Goal: Task Accomplishment & Management: Use online tool/utility

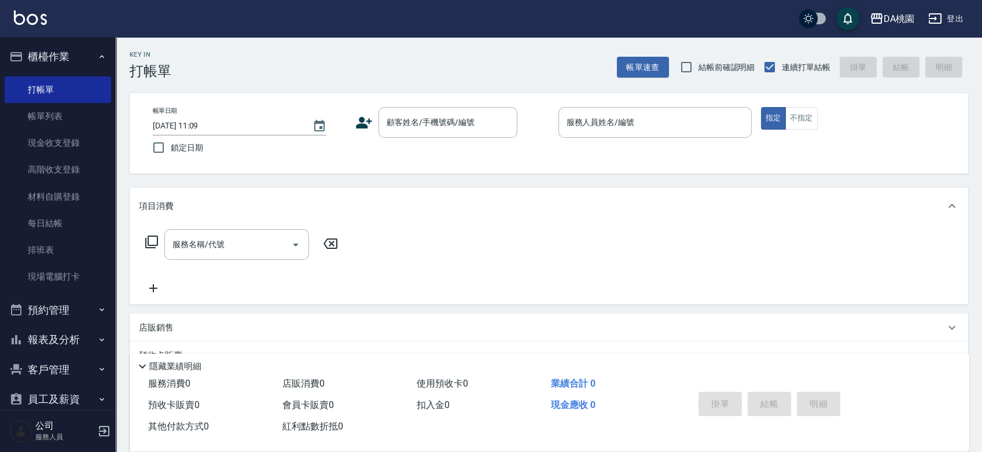
click at [718, 178] on div "Key In 打帳單 帳單速查 結帳前確認明細 連續打單結帳 掛單 結帳 明細 帳單日期 [DATE] 11:09 鎖定日期 顧客姓名/手機號碼/編號 顧客姓…" at bounding box center [549, 327] width 866 height 580
click at [76, 192] on link "材料自購登錄" at bounding box center [58, 196] width 106 height 27
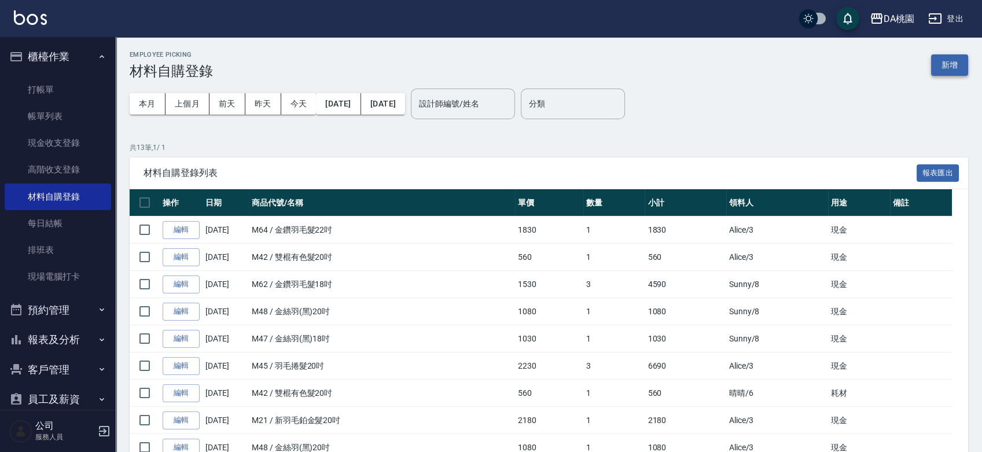
click at [949, 60] on button "新增" at bounding box center [949, 64] width 37 height 21
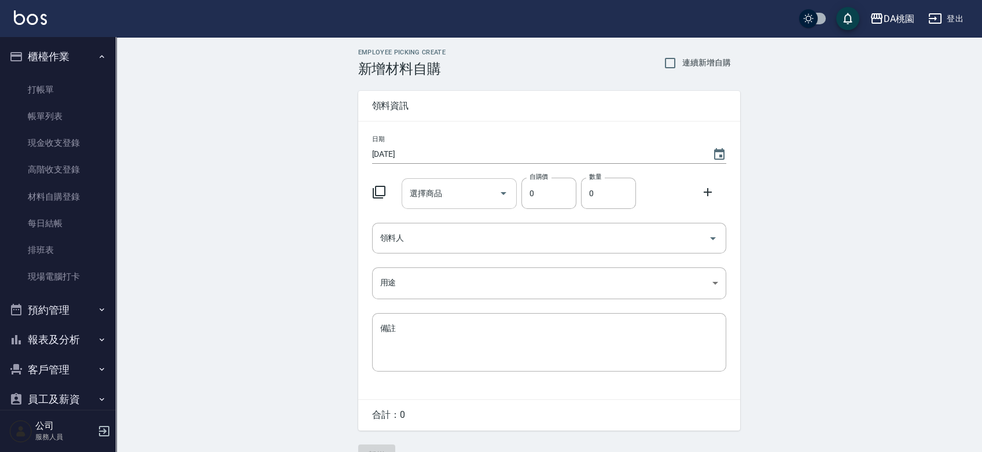
click at [431, 193] on div "選擇商品 選擇商品" at bounding box center [458, 193] width 115 height 31
click at [382, 189] on icon at bounding box center [379, 192] width 14 height 14
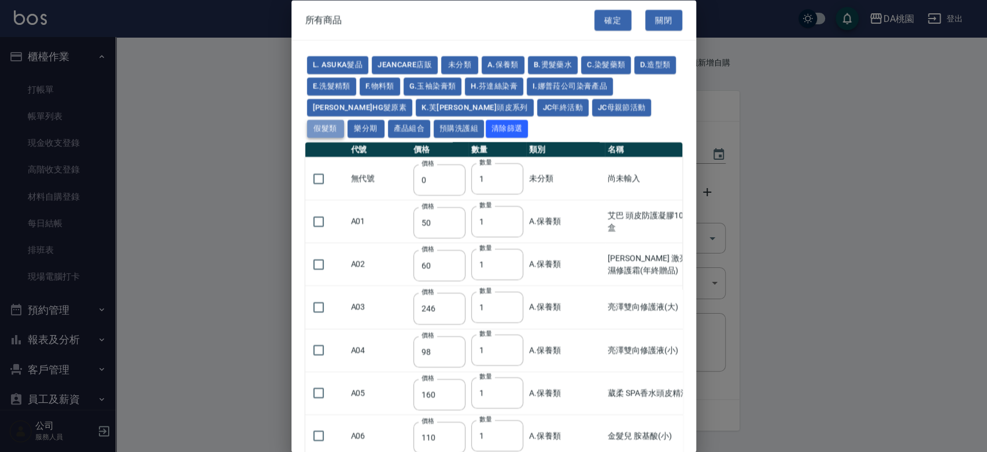
click at [344, 120] on button "假髮類" at bounding box center [325, 129] width 37 height 18
type input "62"
type input "64"
type input "350"
type input "800"
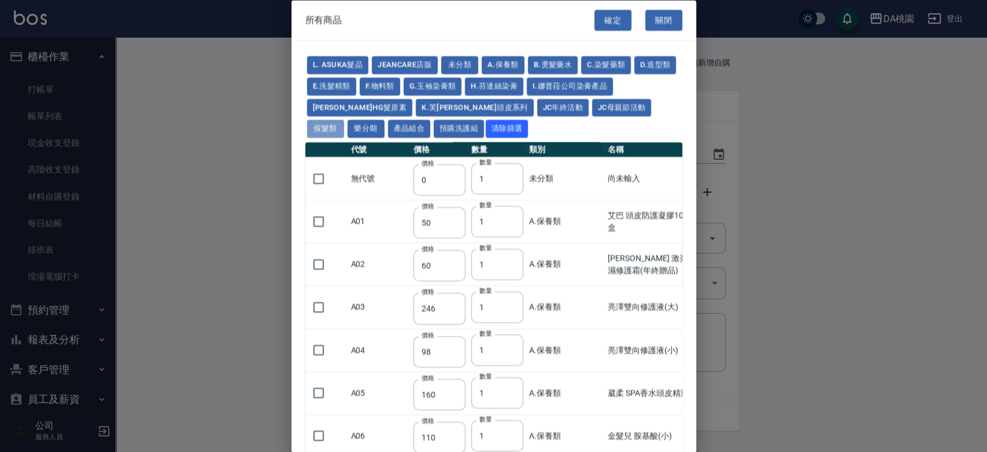
type input "80"
type input "350"
type input "25"
type input "400"
type input "100"
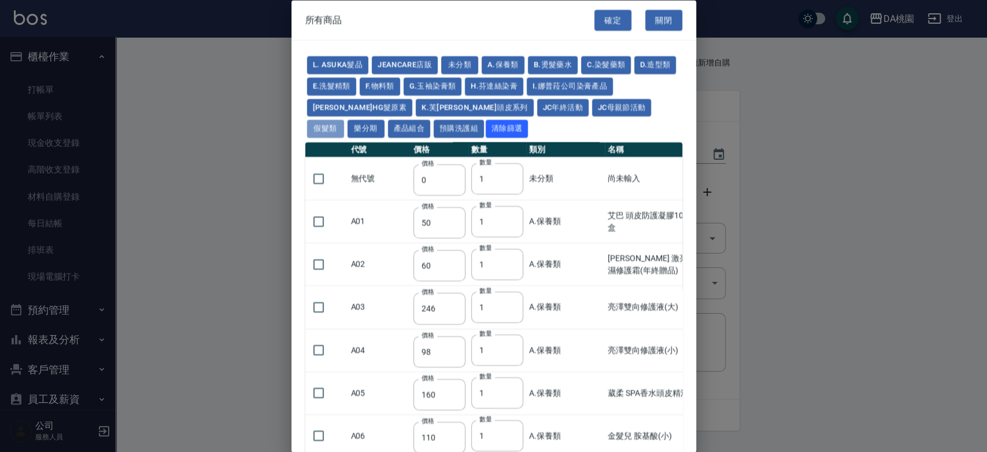
type input "100"
type input "880"
type input "930"
type input "980"
type input "1030"
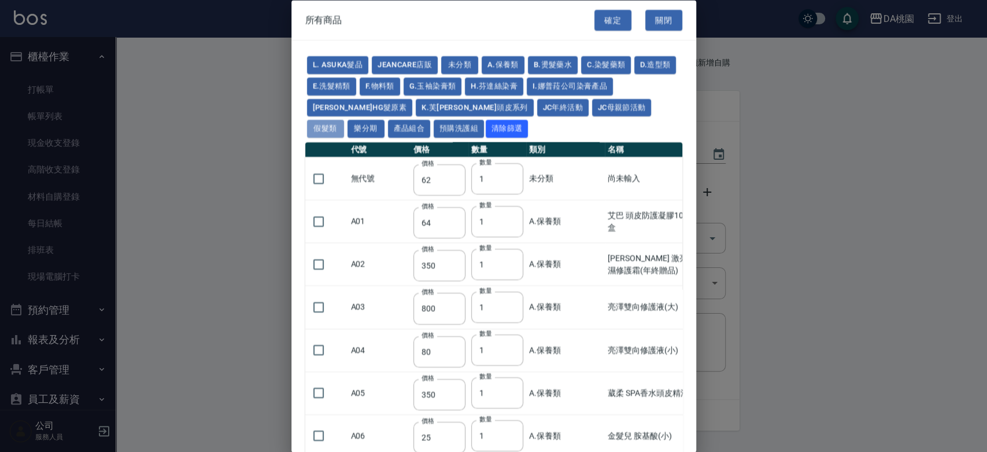
type input "1130"
type input "1230"
type input "1330"
type input "1780"
type input "1980"
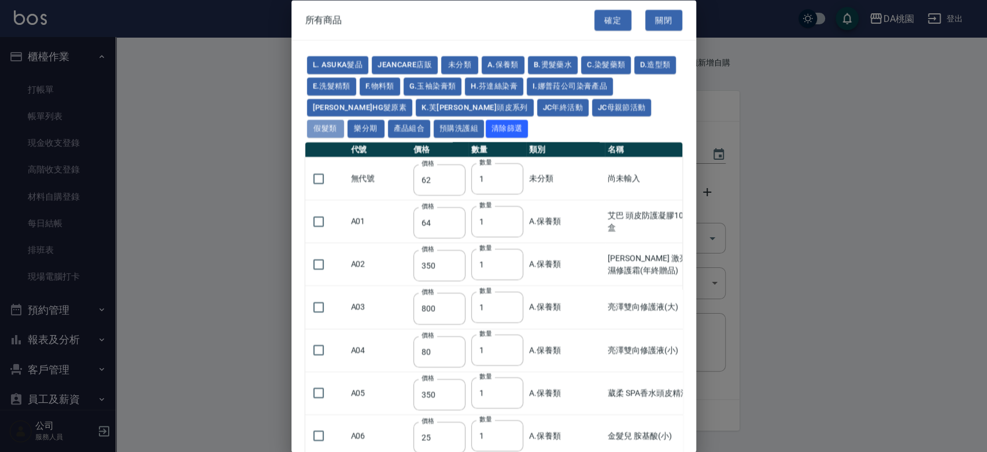
type input "2180"
type input "2380"
type input "2580"
type input "2780"
type input "2980"
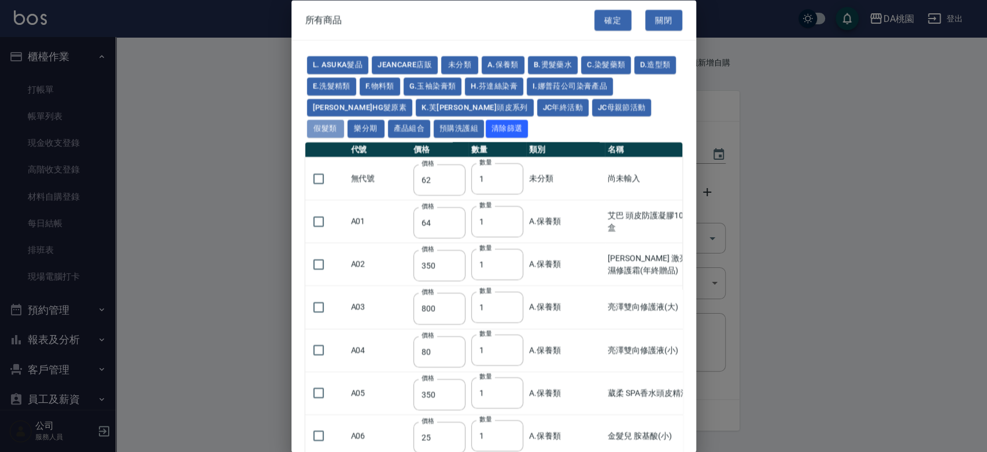
type input "1030"
type input "1080"
type input "1130"
type input "1230"
type input "1280"
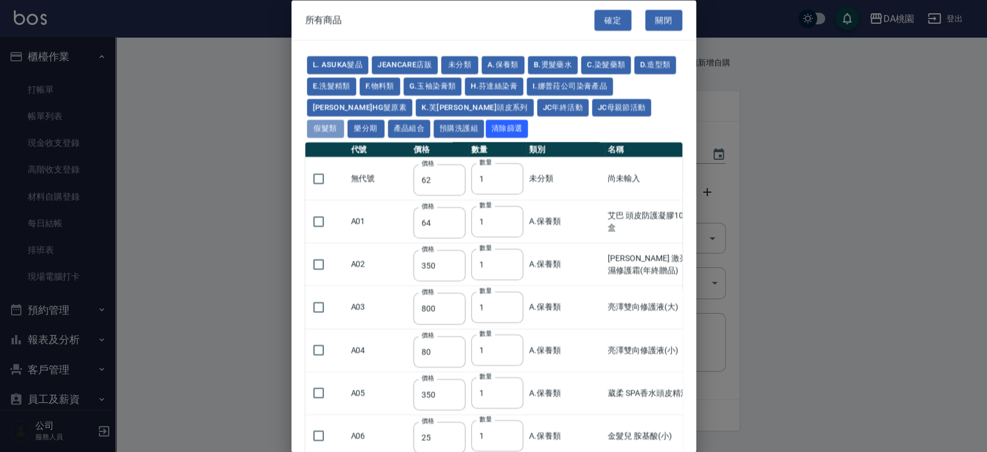
type input "1380"
type input "2180"
type input "2380"
type input "2580"
type input "2780"
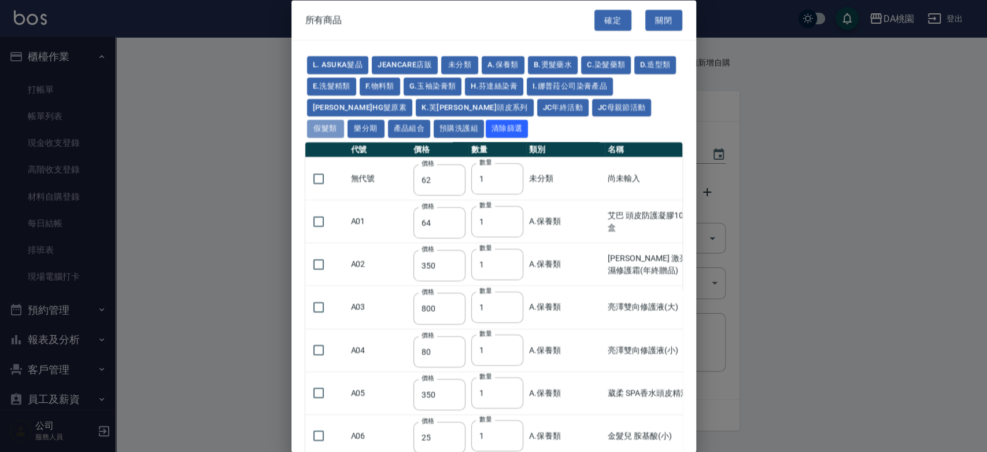
type input "2980"
type input "730"
type input "780"
type input "830"
type input "930"
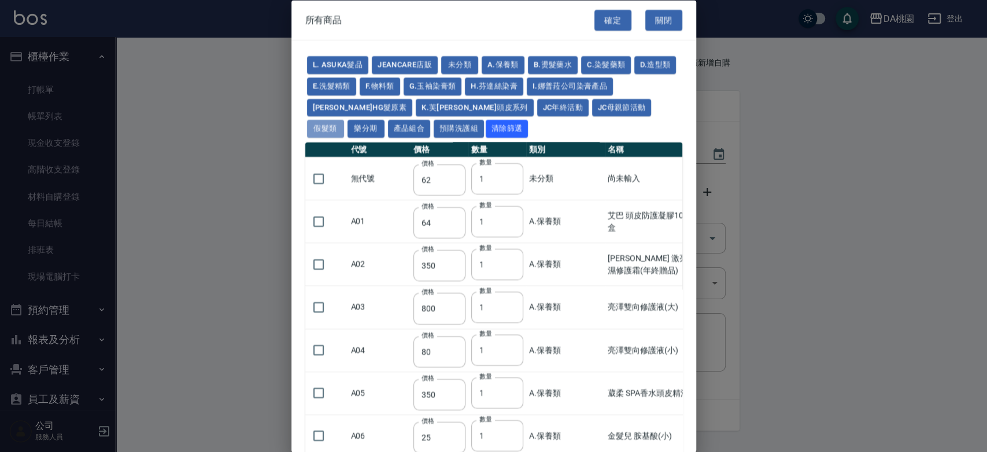
type input "980"
type input "560"
type input "775"
type input "580"
type input "2230"
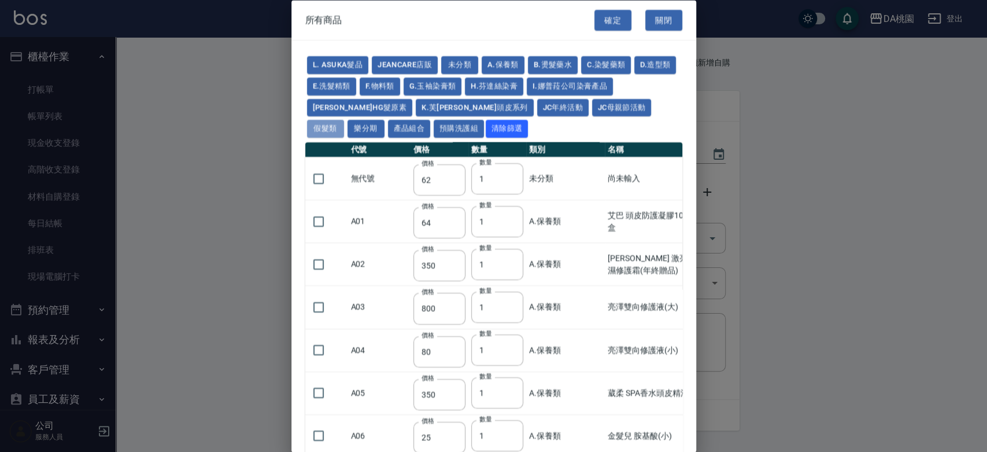
type input "1180"
type input "1030"
type input "1080"
type input "1130"
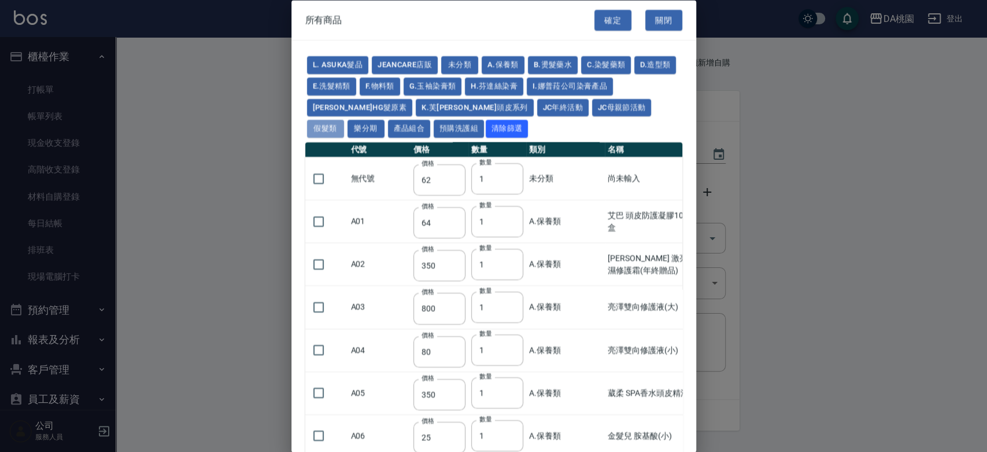
type input "1180"
type input "1230"
type input "2130"
type input "2330"
type input "2530"
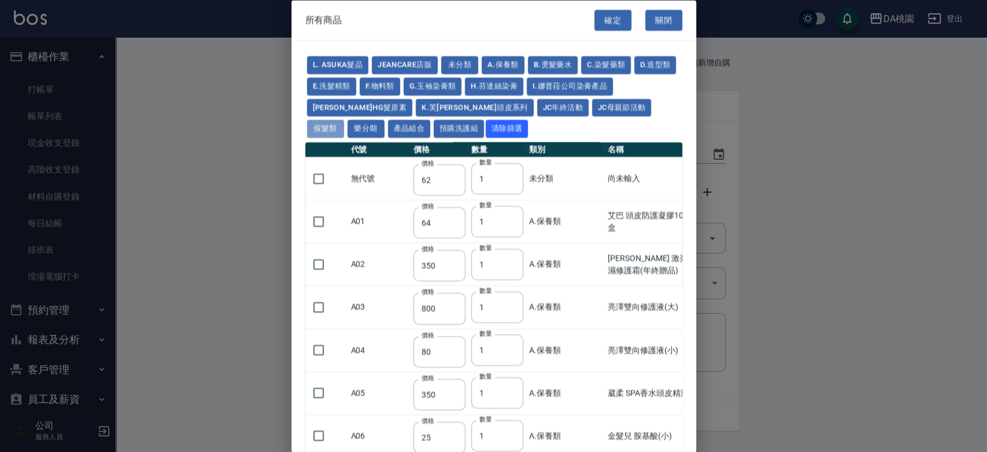
type input "930"
type input "170"
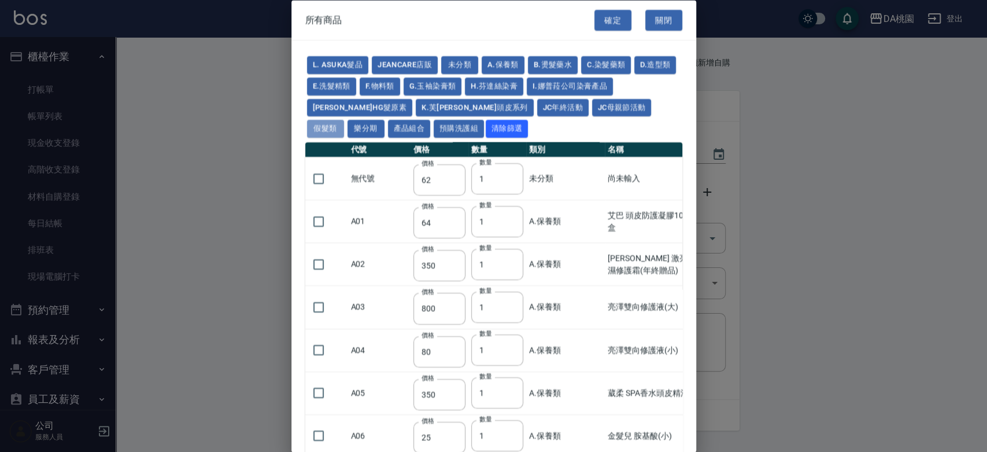
type input "1380"
type input "1530"
type input "1680"
type input "1830"
type input "1980"
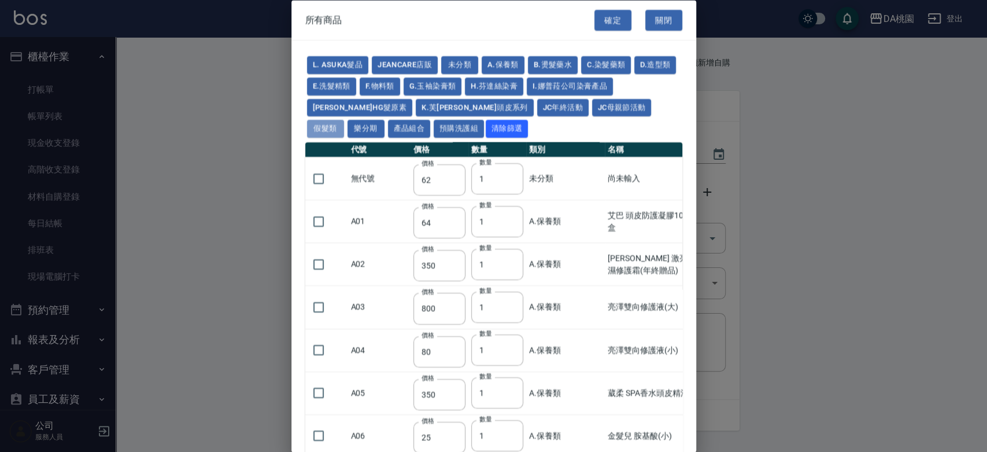
type input "2130"
type input "2780"
type input "1930"
type input "2730"
type input "2380"
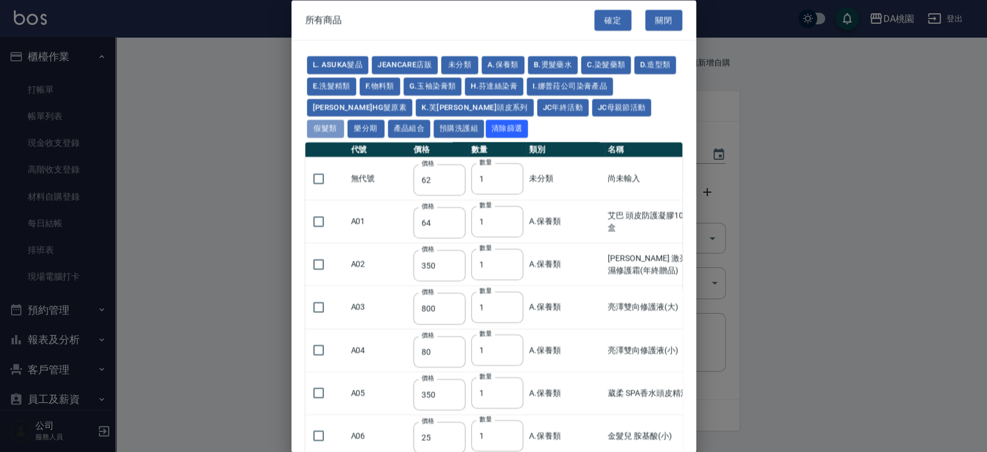
type input "2580"
type input "2780"
type input "2980"
type input "3180"
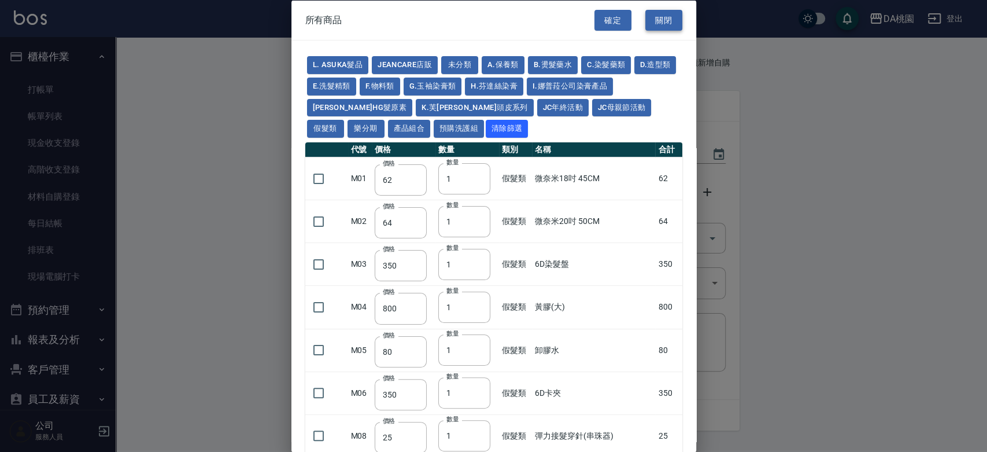
click at [647, 14] on button "關閉" at bounding box center [664, 19] width 37 height 21
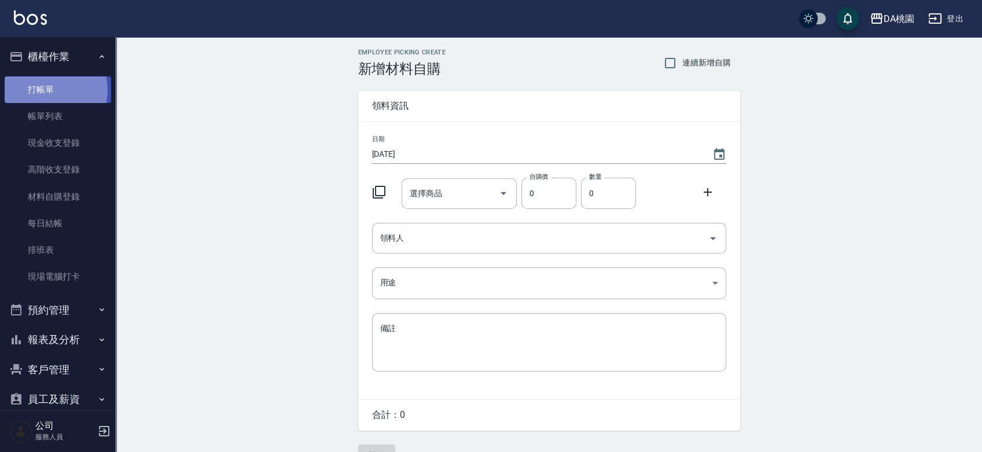
click at [48, 90] on link "打帳單" at bounding box center [58, 89] width 106 height 27
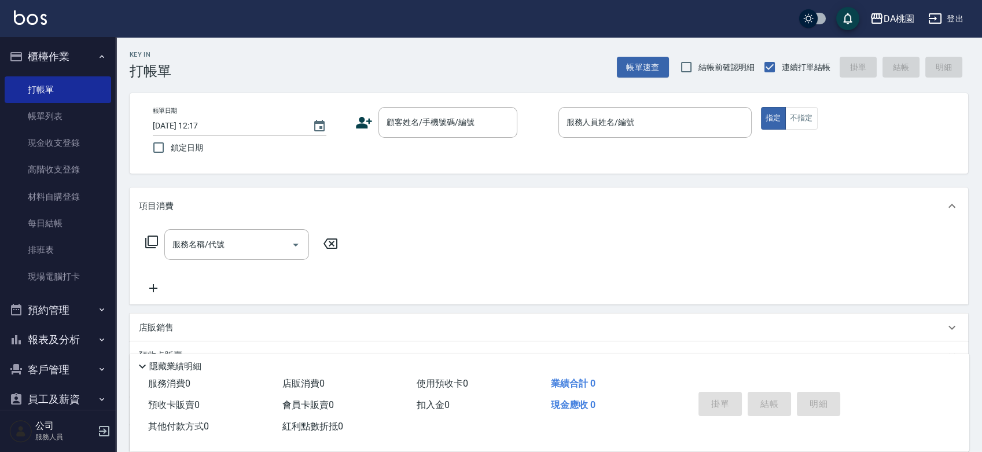
click at [533, 159] on div "帳單日期 [DATE] 12:17 鎖定日期 顧客姓名/手機號碼/編號 顧客姓名/手機號碼/編號 服務人員姓名/編號 服務人員姓名/編號 指定 不指定" at bounding box center [548, 133] width 810 height 53
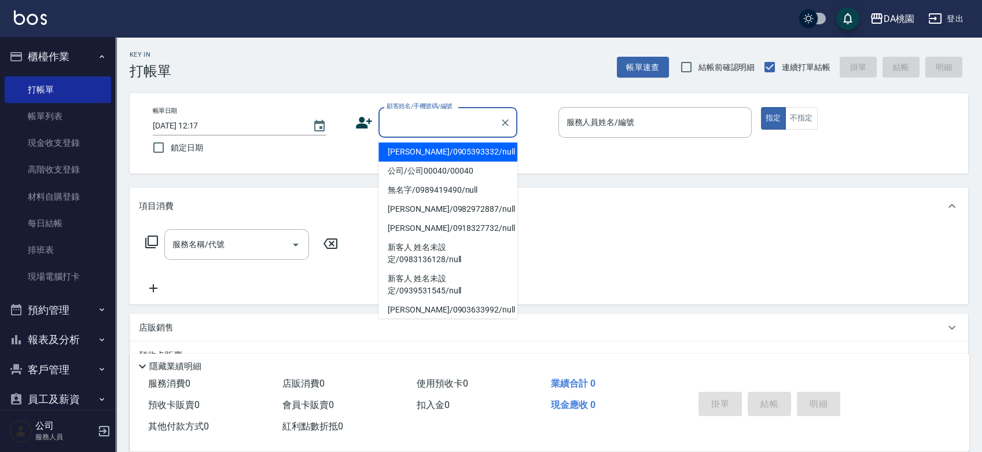
click at [428, 124] on input "顧客姓名/手機號碼/編號" at bounding box center [439, 122] width 111 height 20
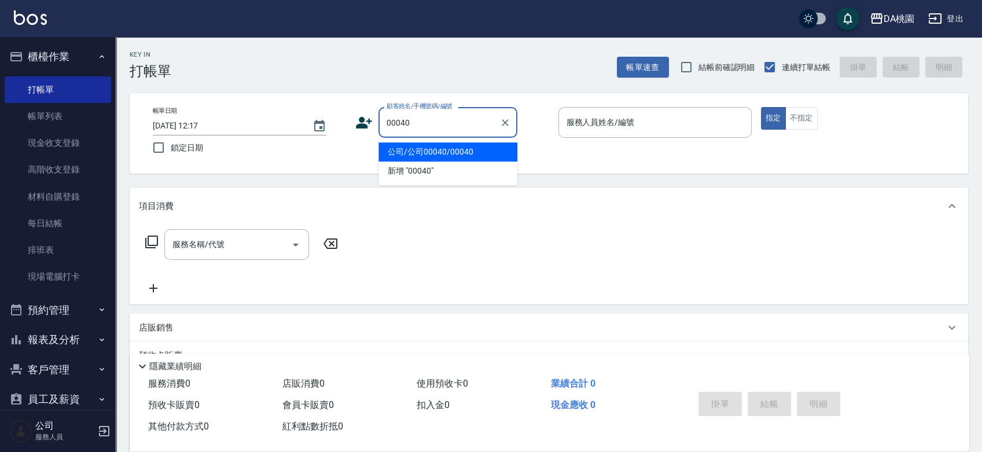
type input "公司/公司00040/00040"
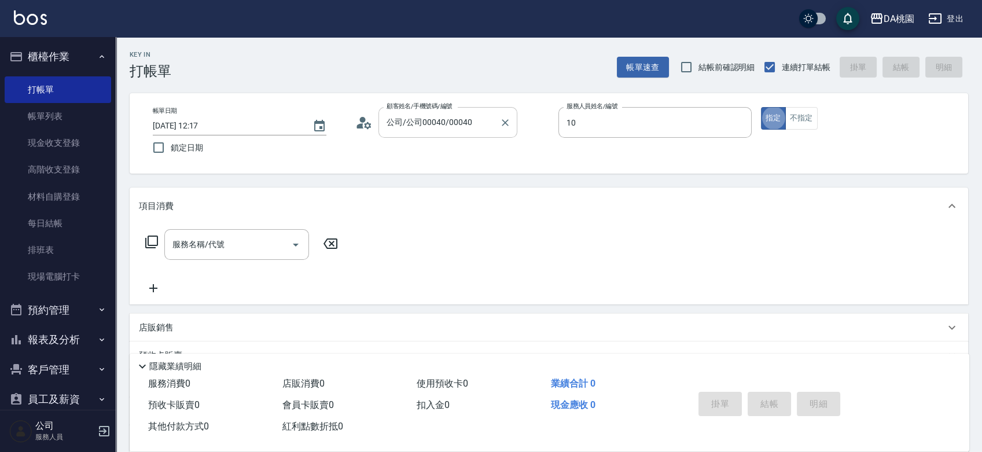
type input "KI KI -10"
type button "true"
type input "303"
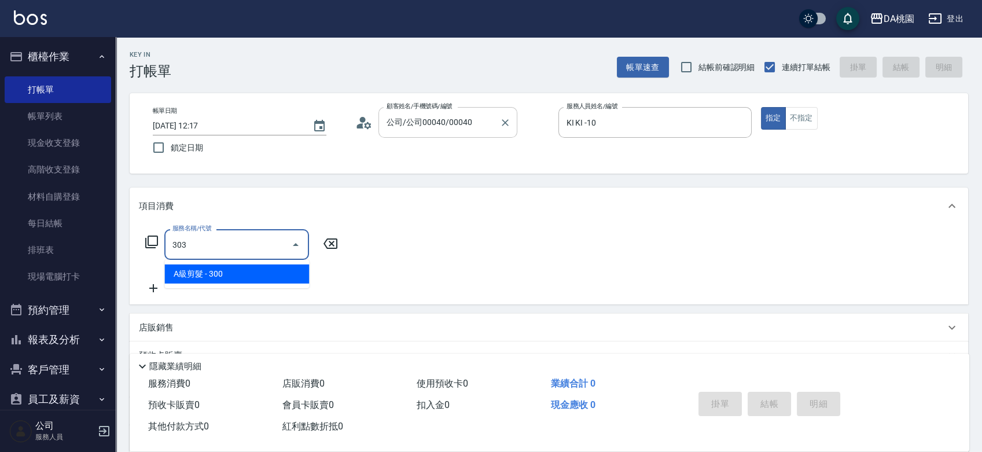
type input "30"
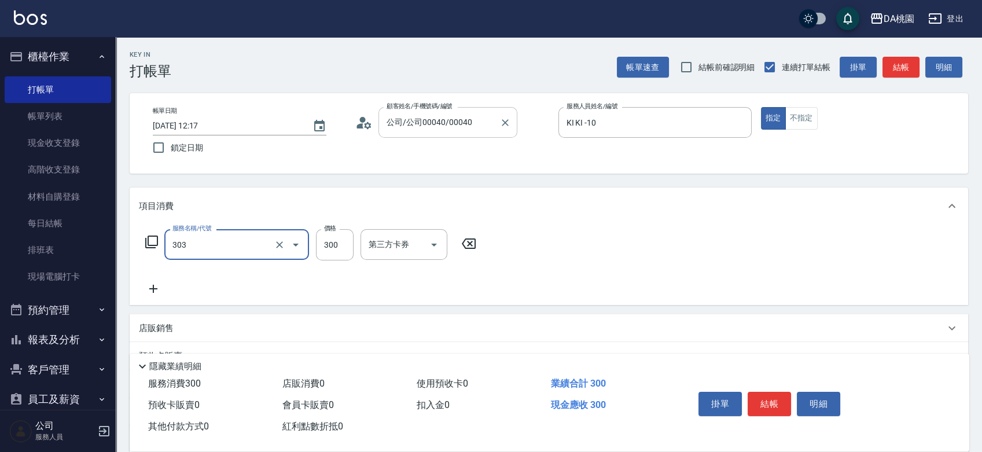
type input "A級剪髮(303)"
type input "0"
type input "35"
type input "30"
type input "350"
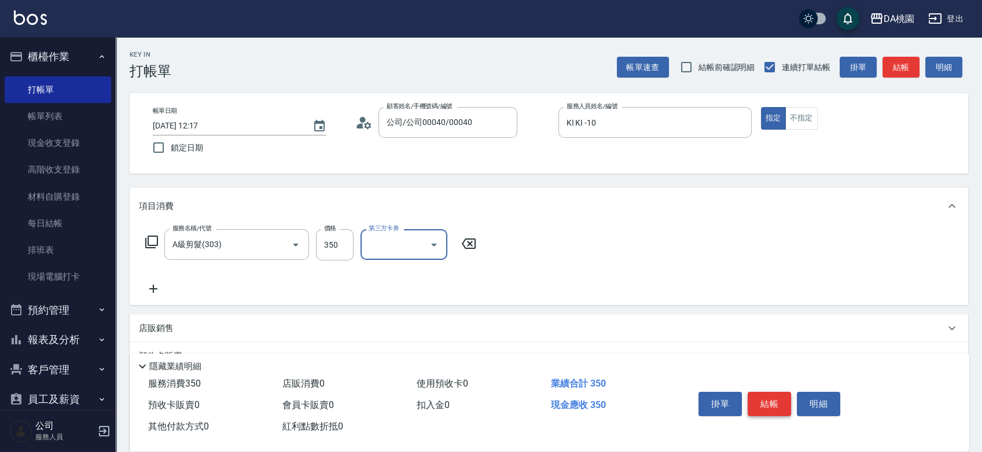
click at [771, 397] on button "結帳" at bounding box center [768, 404] width 43 height 24
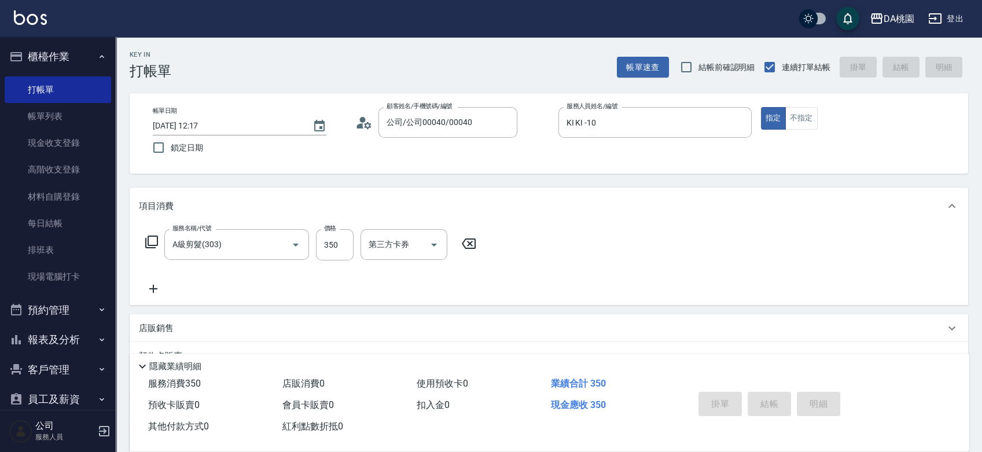
type input "[DATE] 12:33"
type input "0"
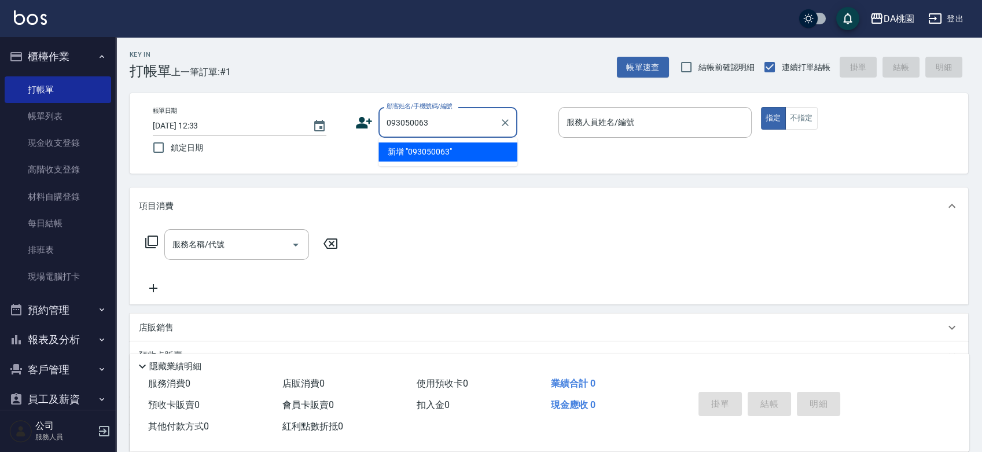
type input "093050063"
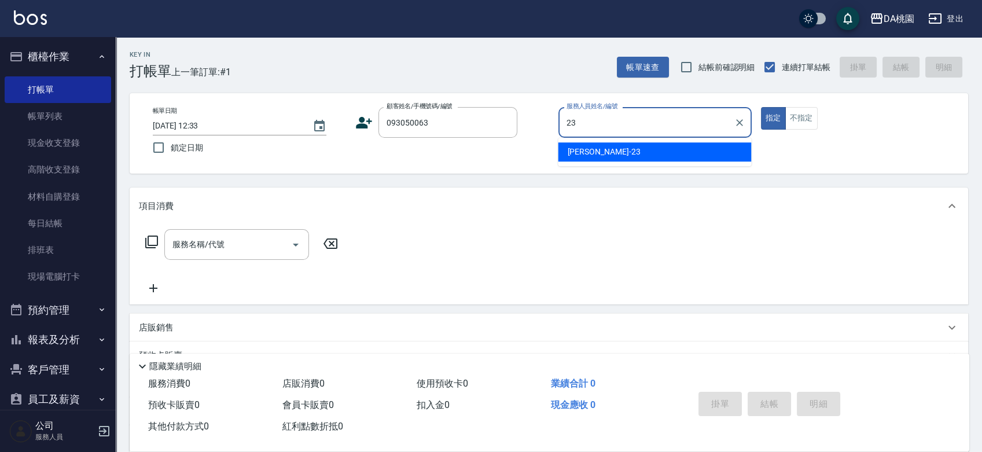
type input "[PERSON_NAME] -23"
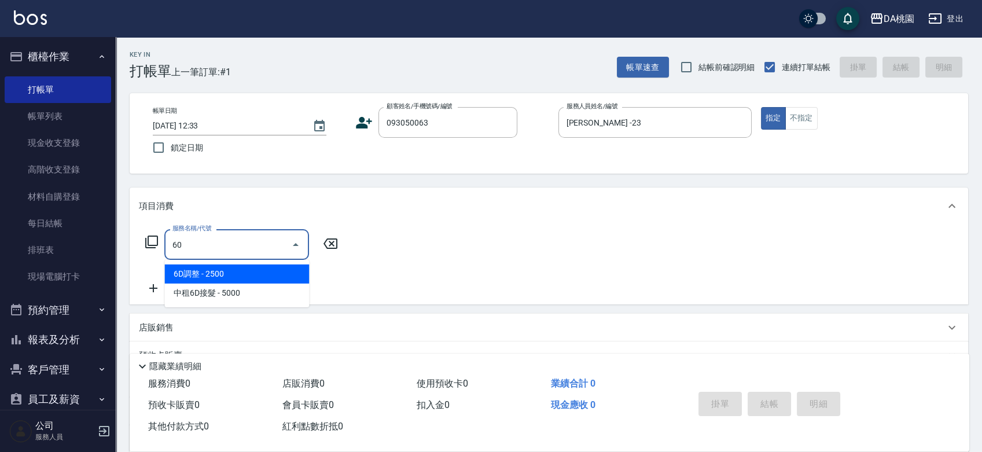
type input "609"
type input "120"
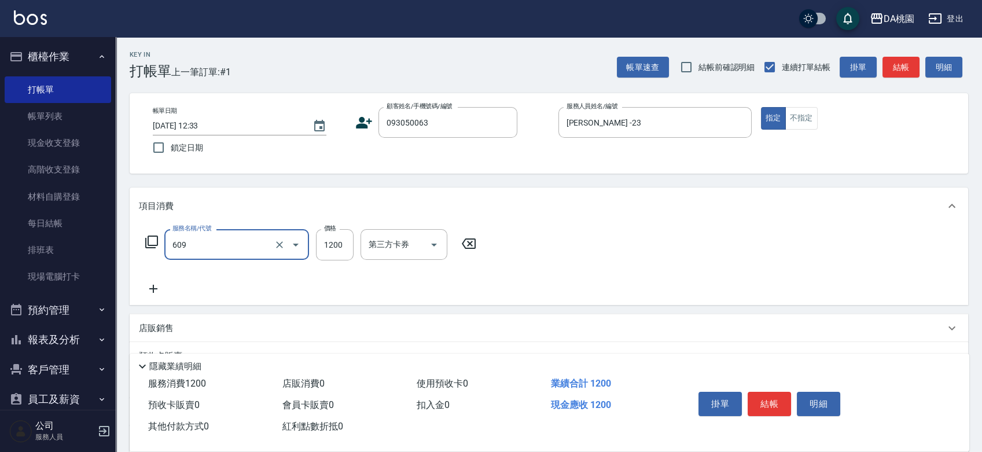
type input "鱗脂質護髮(互助)(609)"
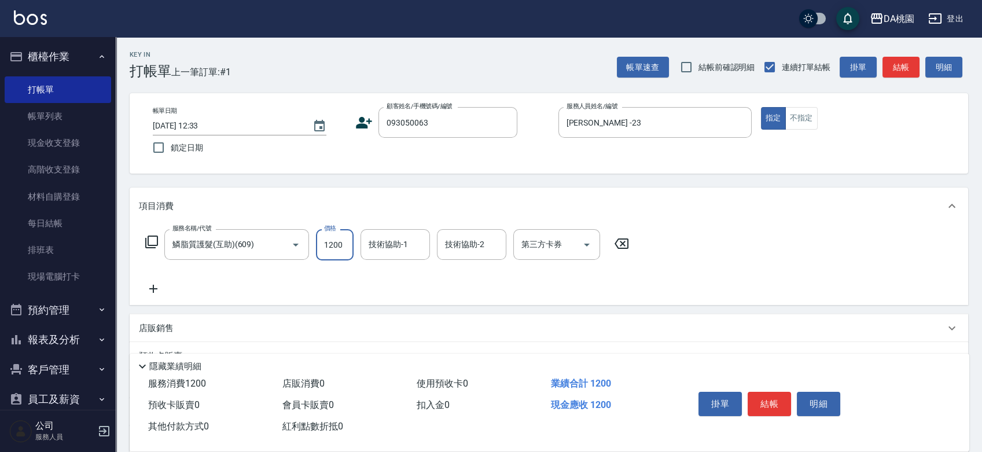
type input "1"
type input "0"
type input "150"
type input "10"
type input "1500"
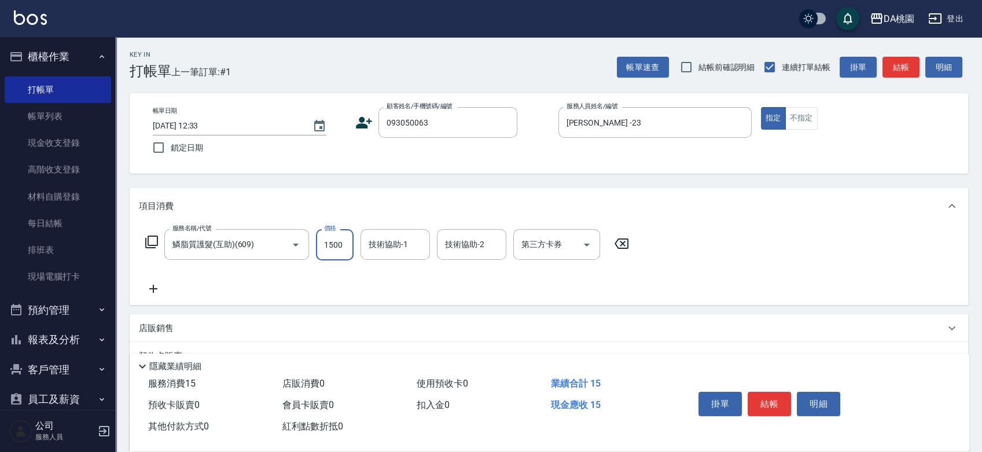
type input "150"
type input "1500"
type input "[PERSON_NAME]-18"
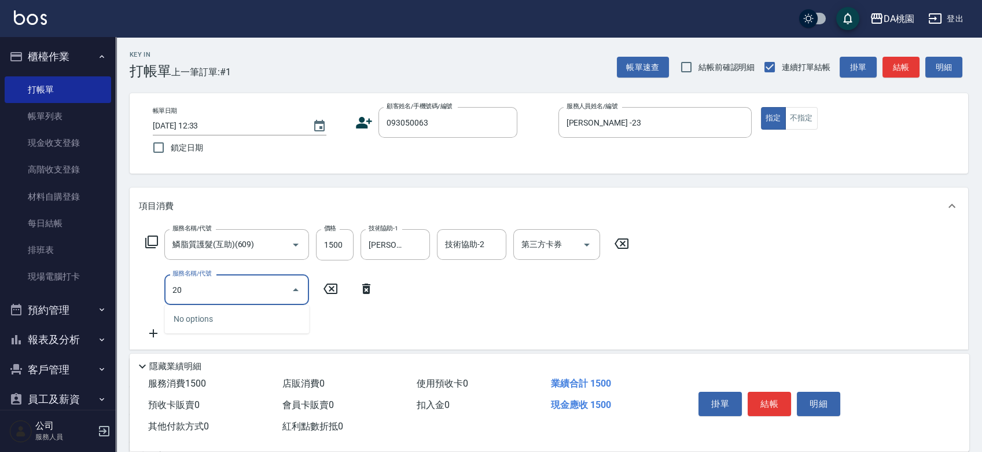
type input "201"
type input "300"
type input "離子燙-互助(201)"
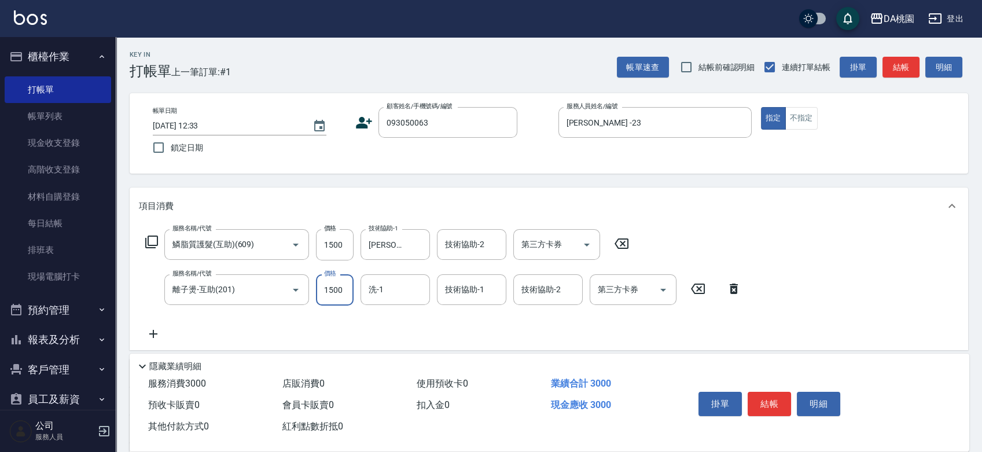
type input "3"
type input "150"
type input "300"
type input "180"
type input "3000"
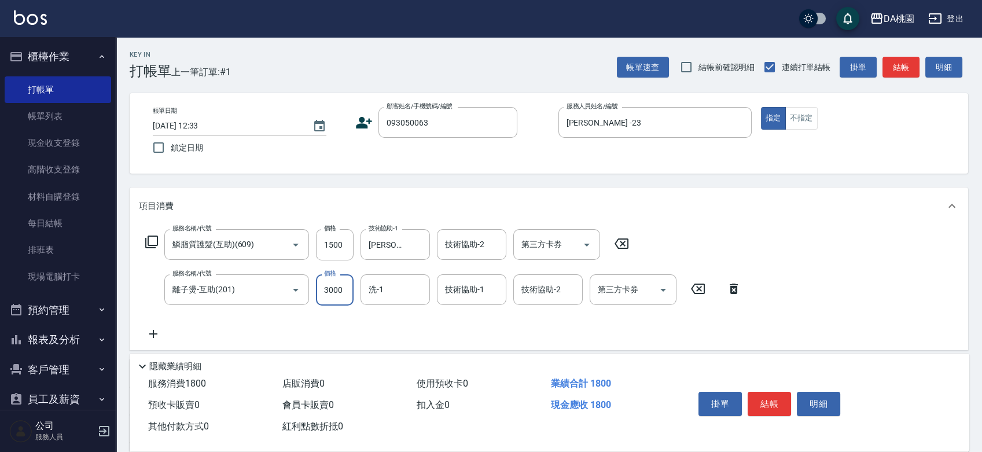
type input "450"
type input "3000"
type input "[PERSON_NAME]-18"
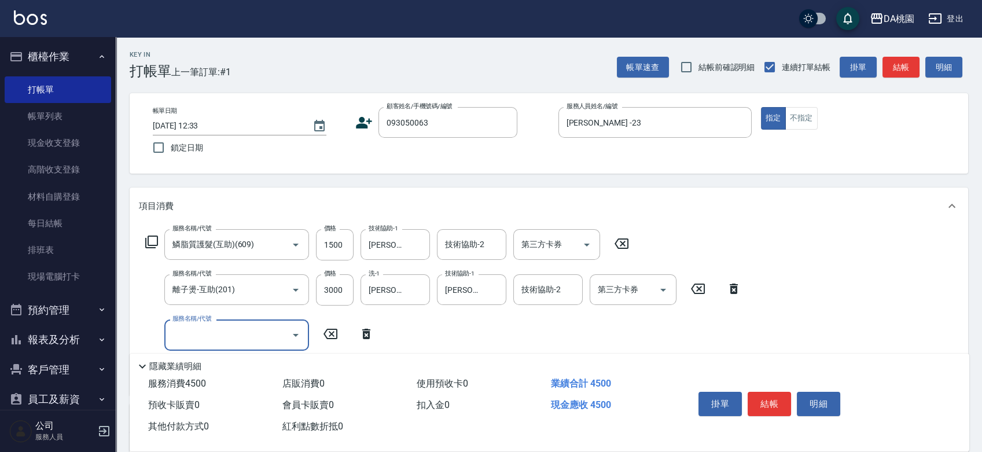
scroll to position [64, 0]
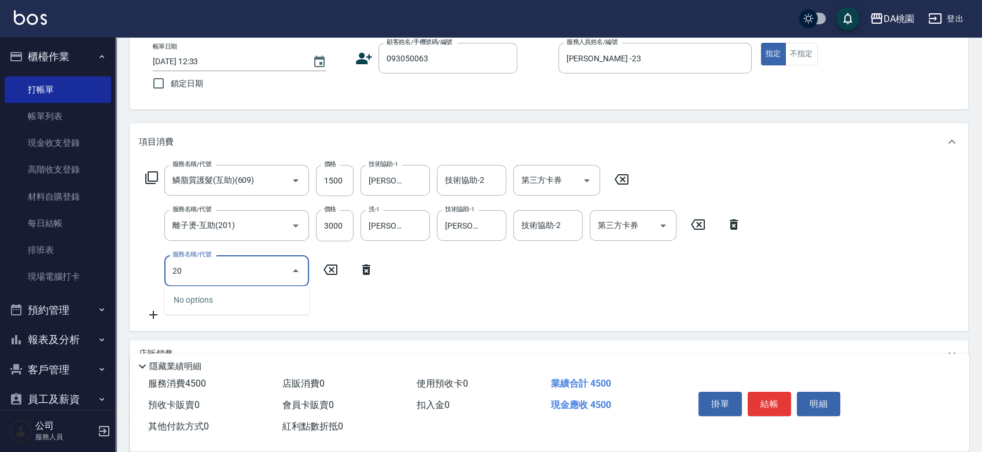
type input "201"
type input "600"
type input "離子燙-互助(201)"
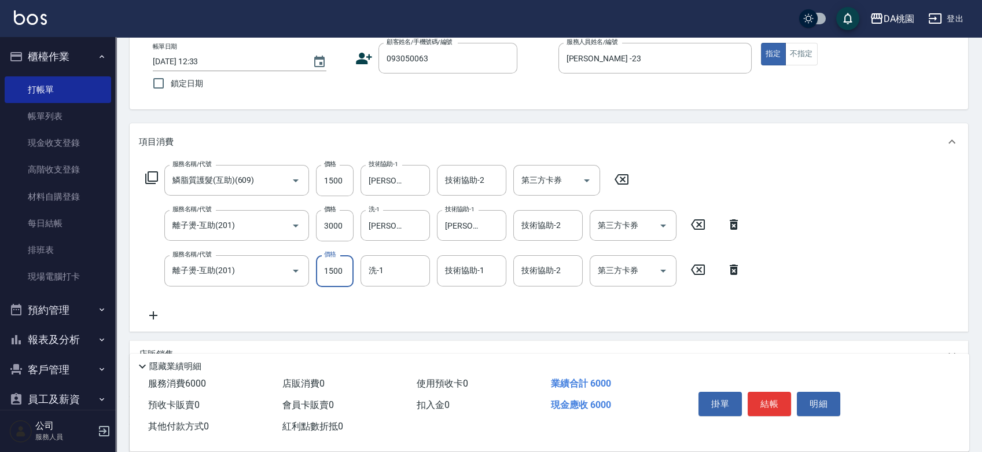
type input "1"
type input "450"
type input "160"
type input "460"
type input "1600"
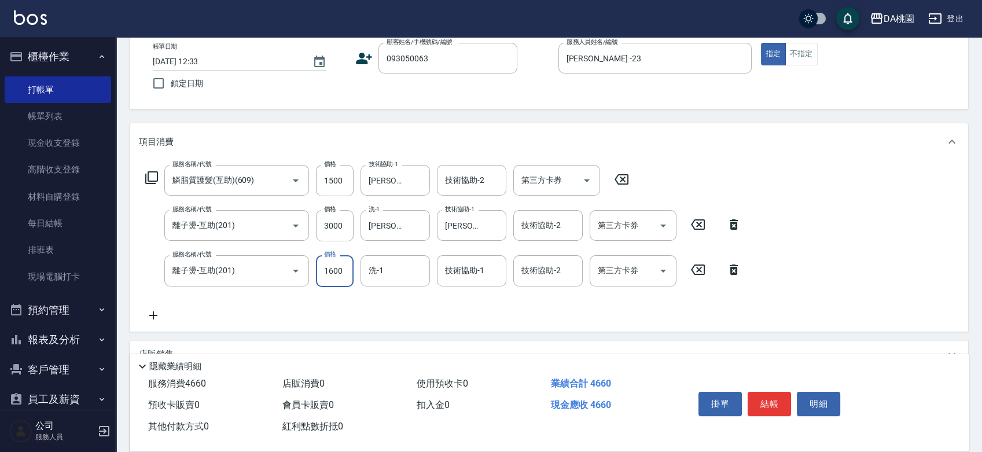
type input "610"
type input "1600"
type input "cherry-25"
click at [334, 276] on input "1600" at bounding box center [335, 270] width 38 height 31
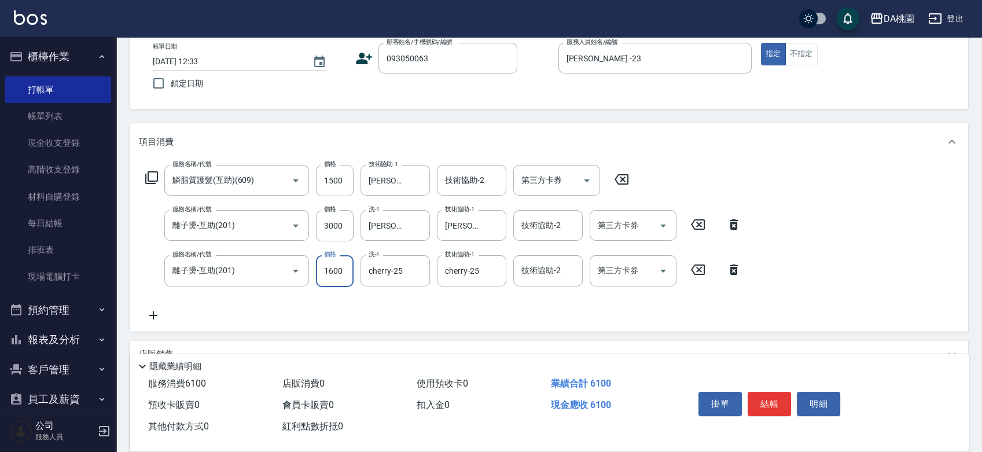
type input "1"
type input "450"
type input "150"
type input "460"
type input "1500"
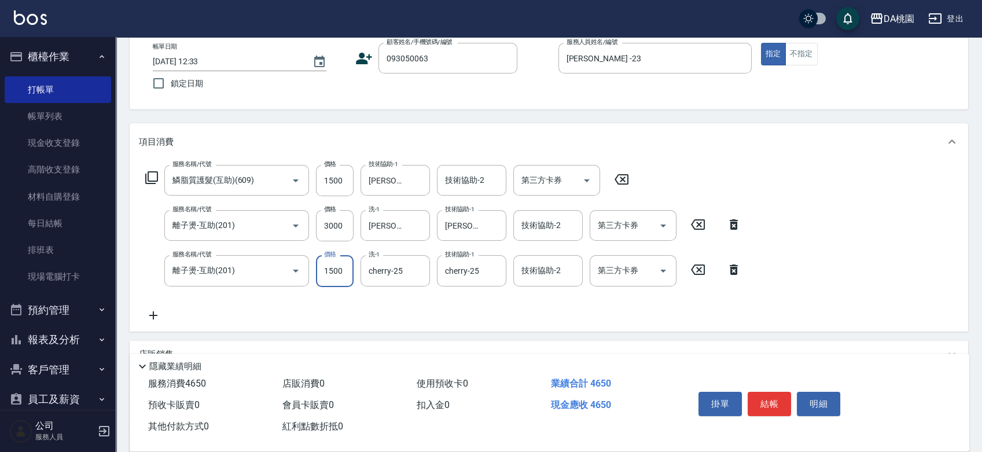
type input "600"
type input "1500"
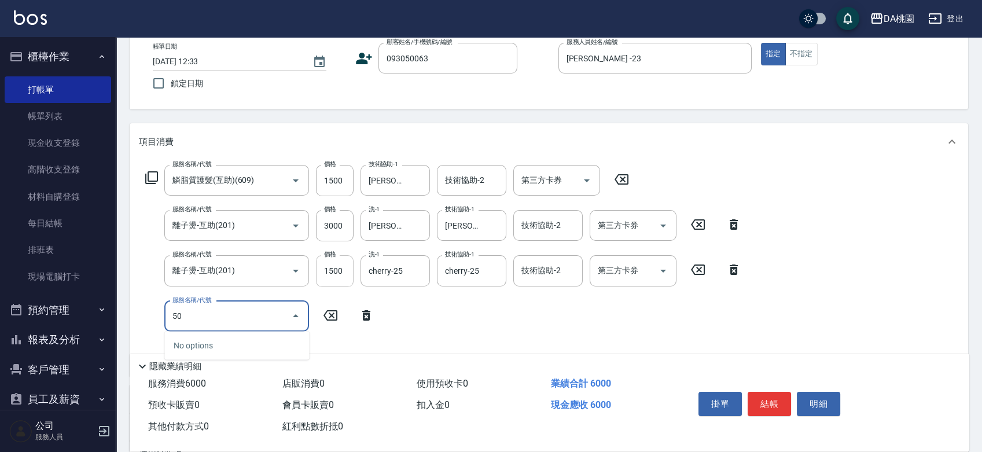
type input "503"
type input "610"
type input "精油-快速修護髮(互助)(503)"
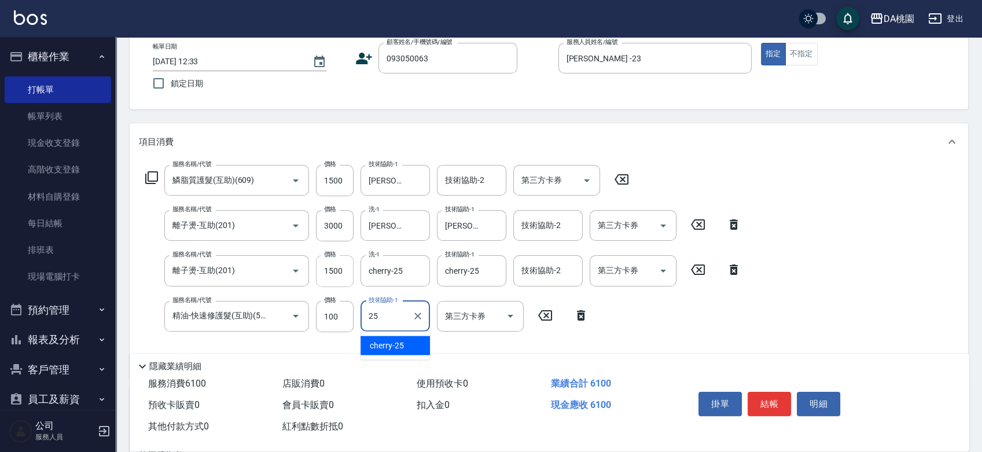
type input "cherry-25"
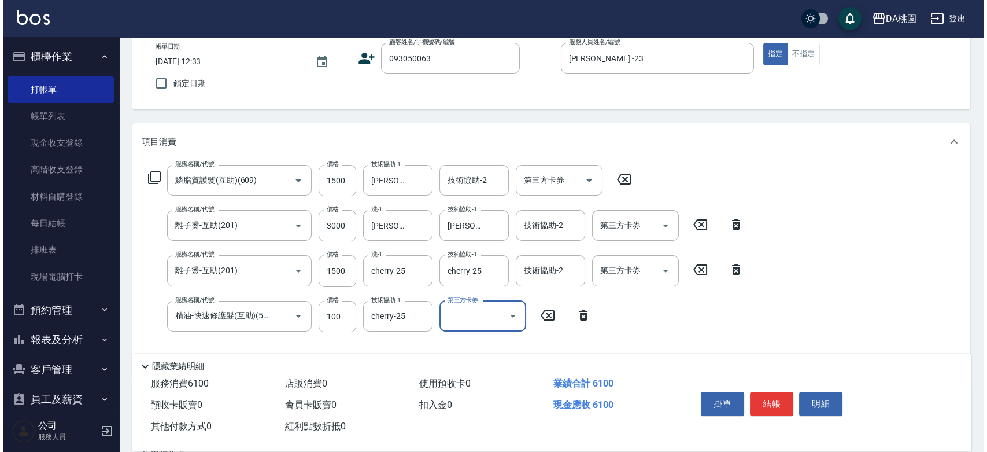
scroll to position [0, 0]
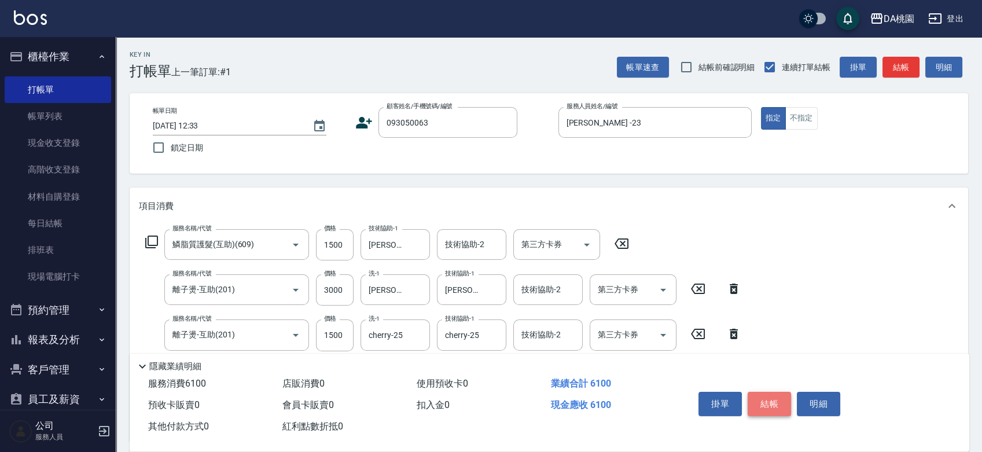
click at [754, 404] on button "結帳" at bounding box center [768, 404] width 43 height 24
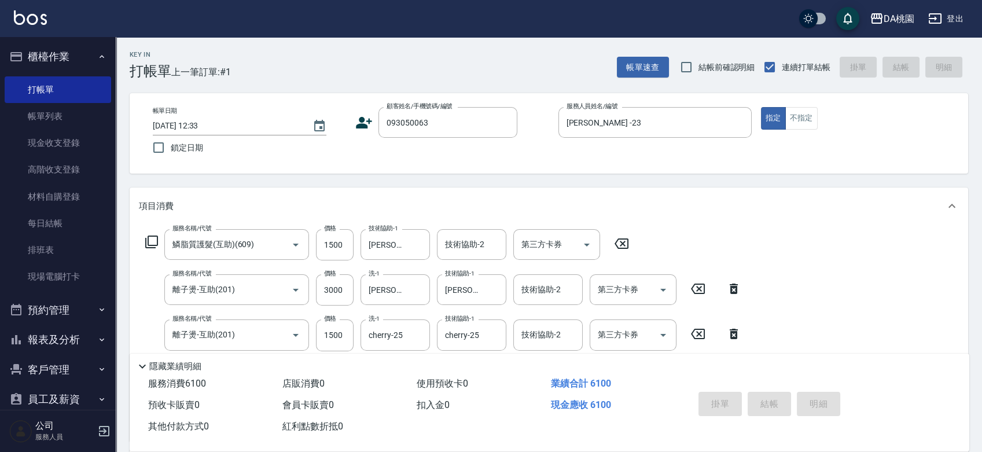
type input "[DATE] 12:39"
type input "0"
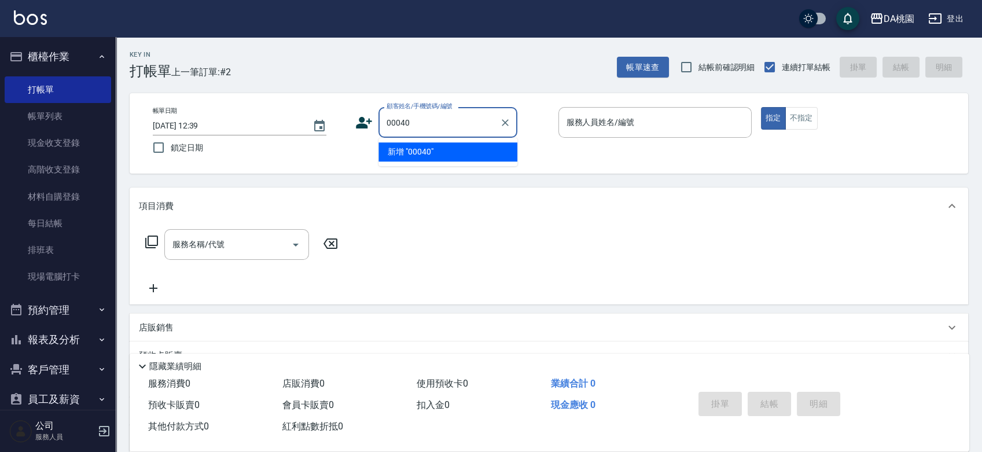
type input "00040"
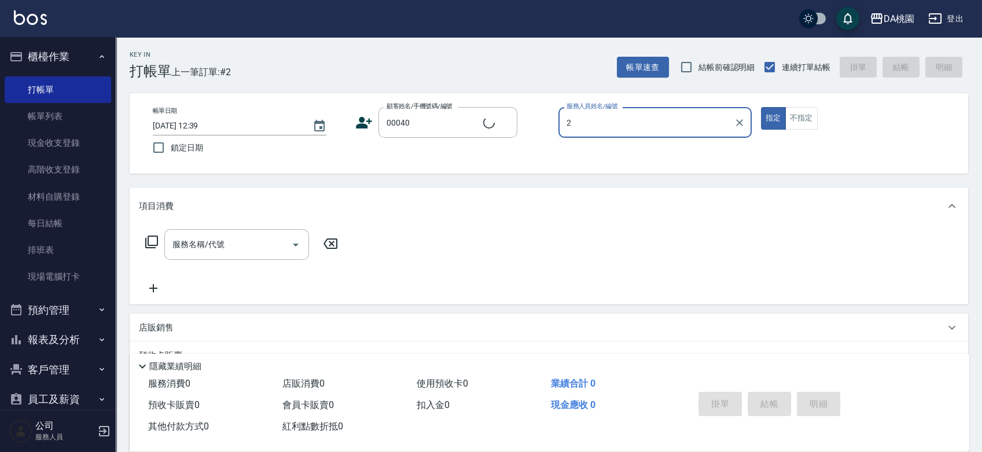
type input "23"
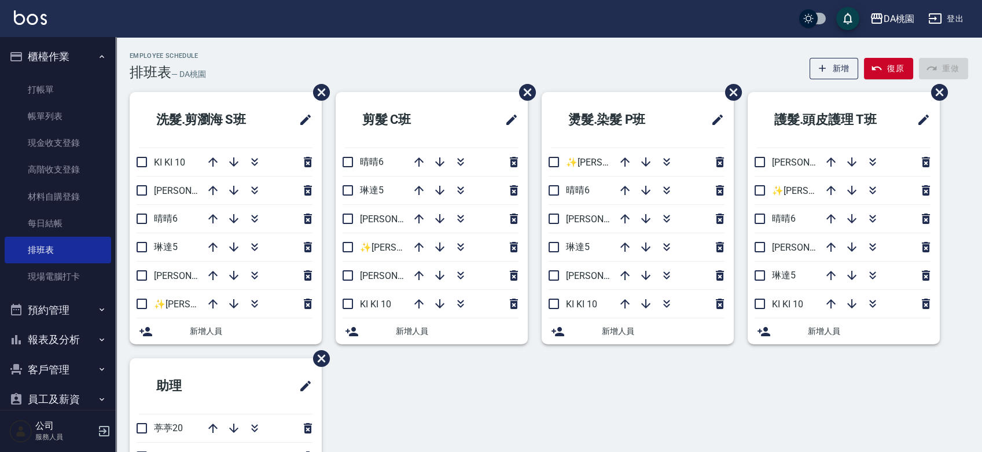
click at [408, 388] on div "洗髮.剪瀏海 S班 KI KI 10 桑妮8 晴晴6 琳達5 愛莉絲3 ✨GARY蓋瑞 ✨16 新增人員 剪髮 C班 晴晴6 琳達5 愛莉絲3 ✨GARY蓋瑞…" at bounding box center [542, 344] width 852 height 504
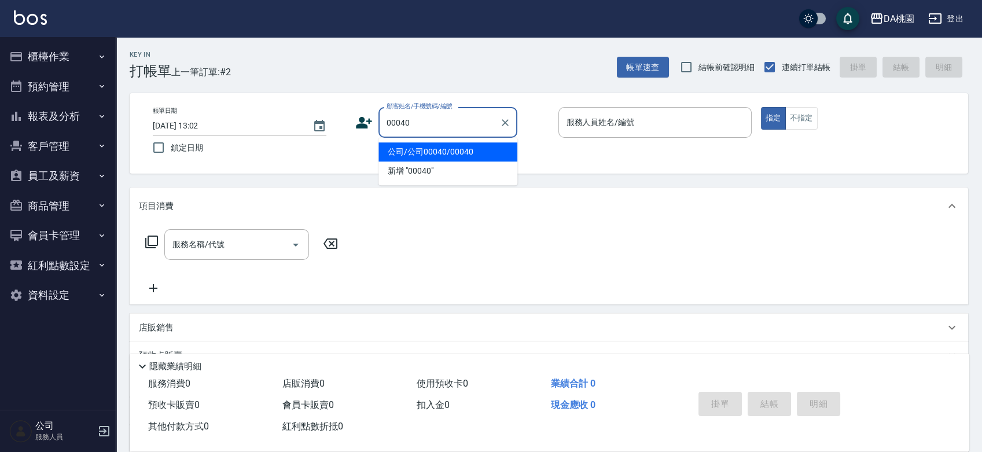
type input "公司/公司00040/00040"
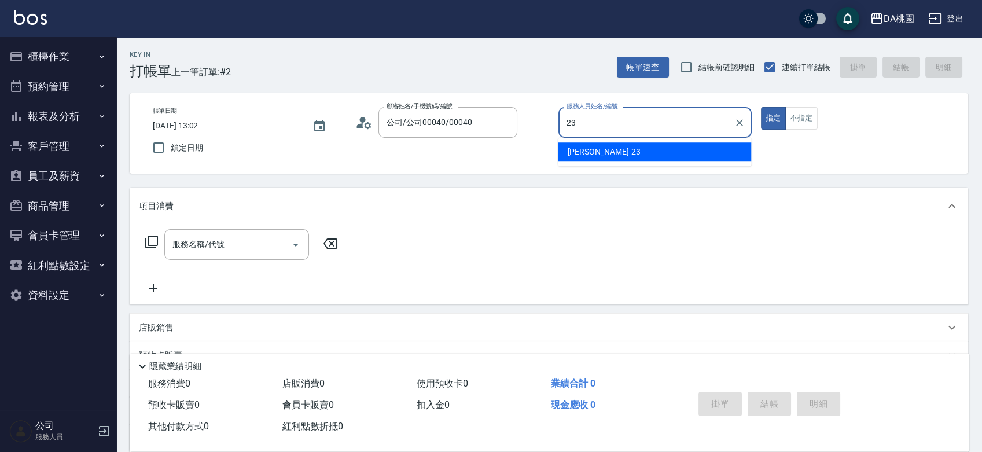
type input "[PERSON_NAME] -23"
type button "true"
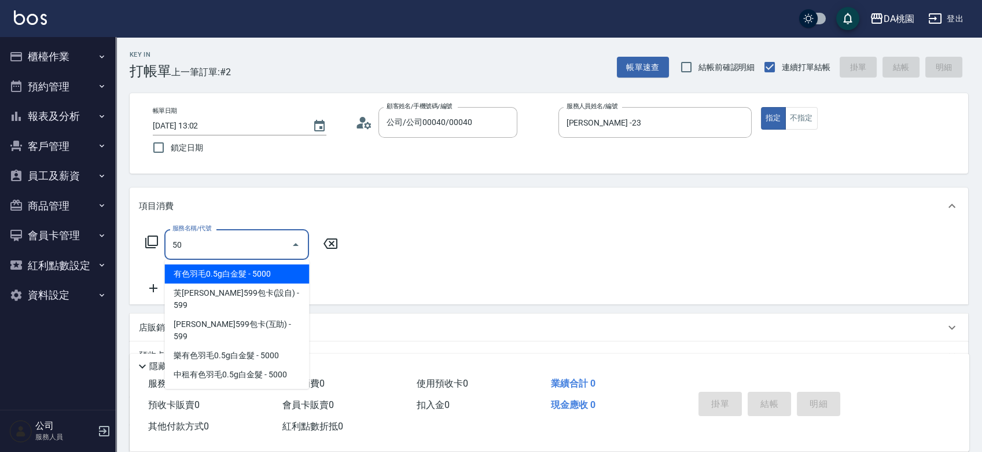
type input "501"
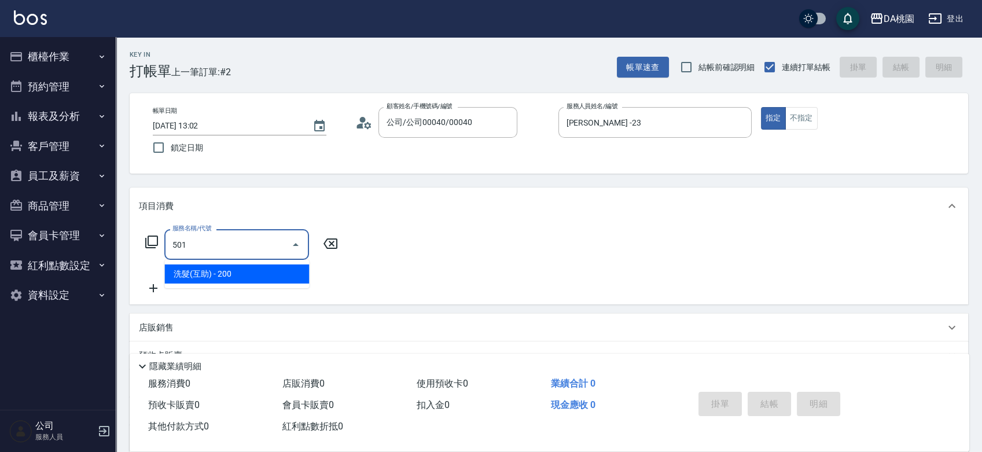
type input "20"
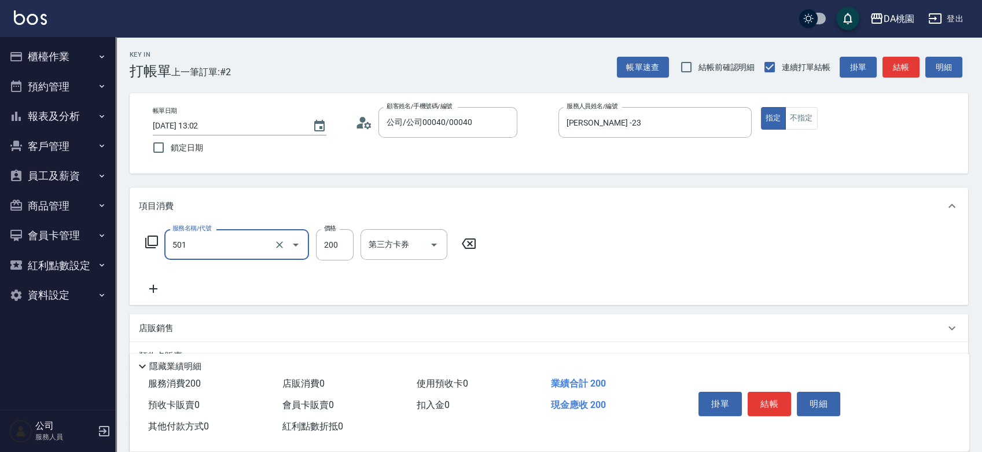
type input "洗髮(互助)(501)"
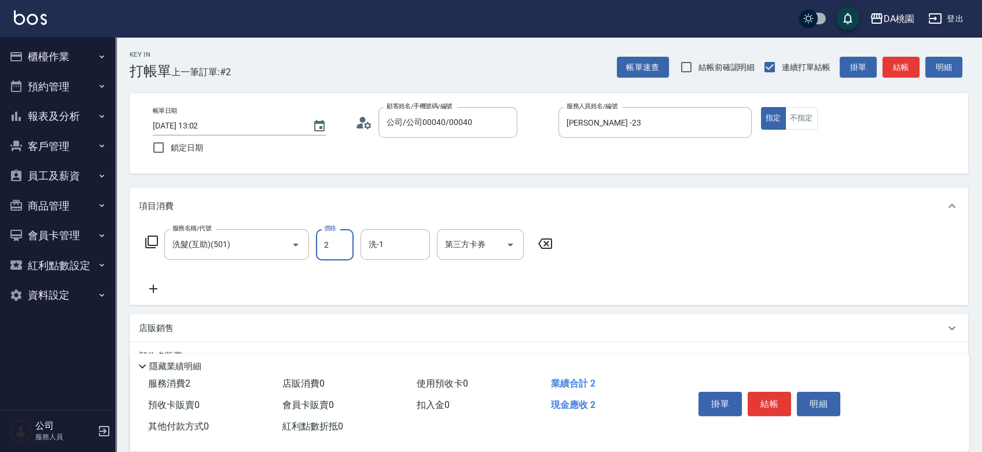
type input "0"
type input "20"
type input "200"
type input "cherry-25"
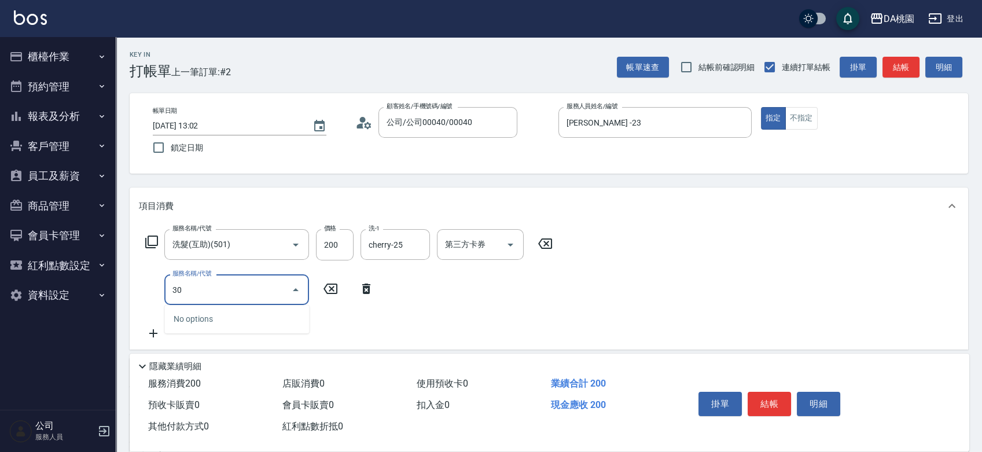
type input "303"
type input "50"
type input "A級剪髮(303)"
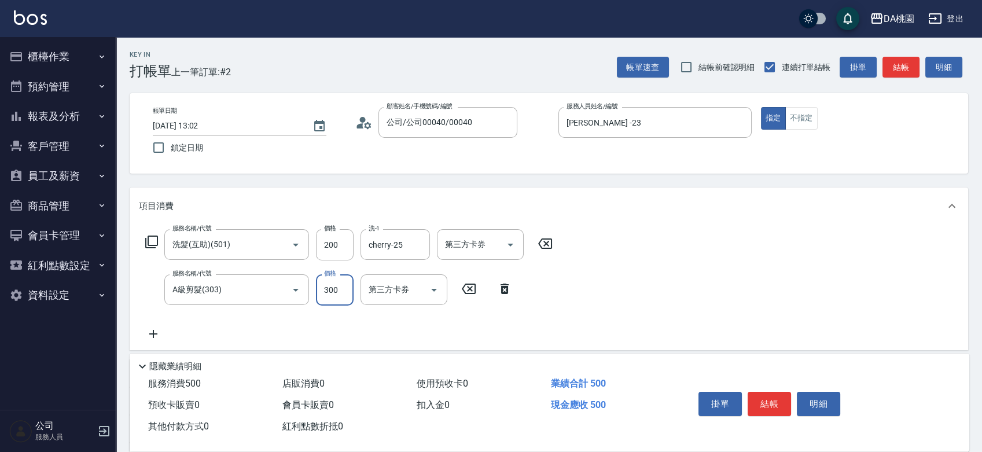
type input "5"
type input "20"
type input "500"
type input "70"
type input "500"
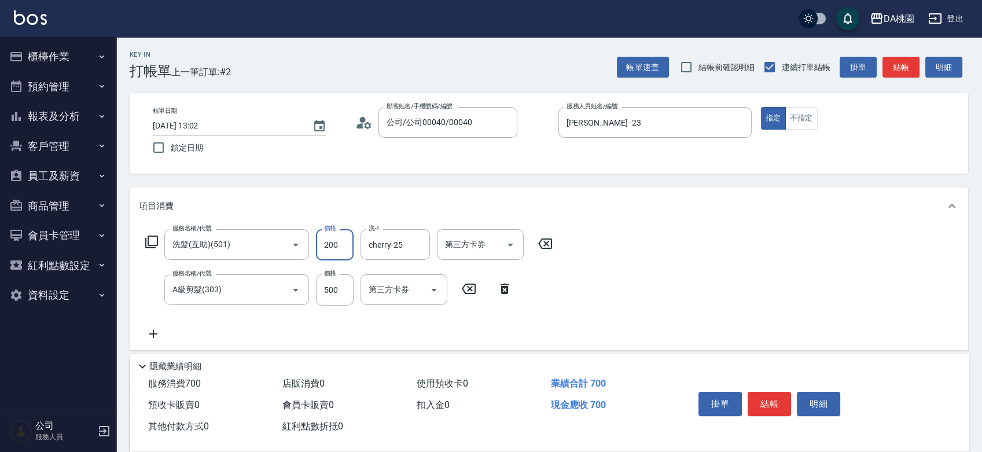
click at [333, 239] on input "200" at bounding box center [335, 244] width 38 height 31
type input "2"
type input "50"
type input "250"
type input "70"
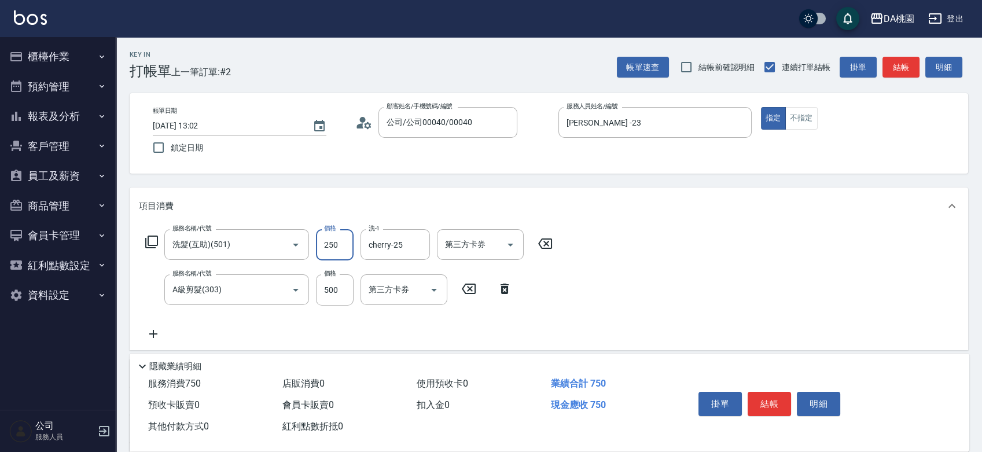
type input "250"
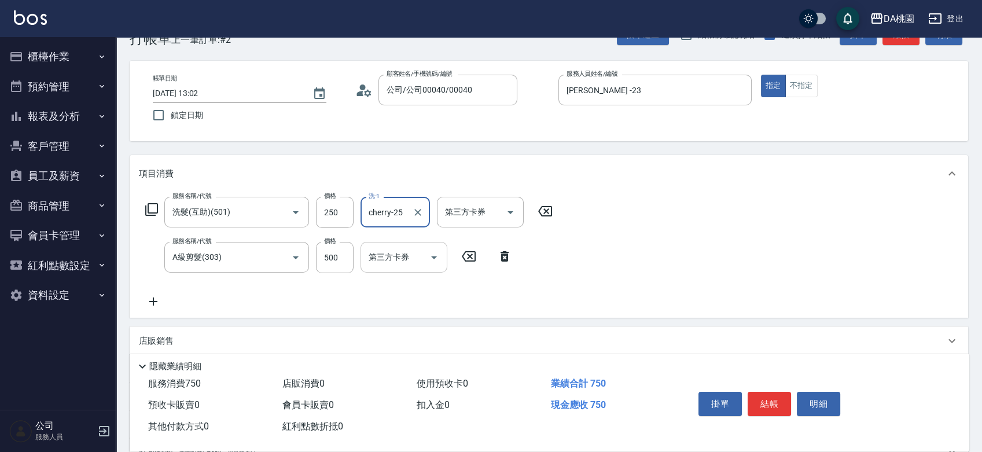
scroll to position [64, 0]
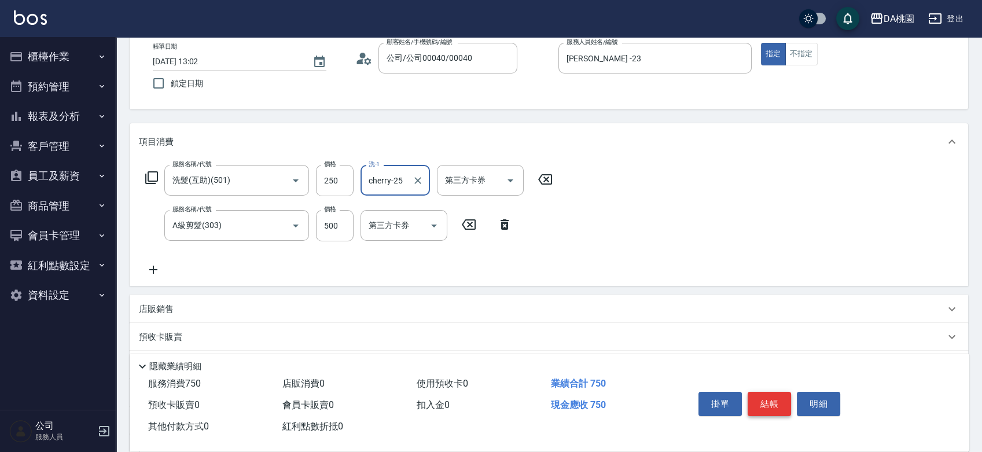
click at [773, 397] on button "結帳" at bounding box center [768, 404] width 43 height 24
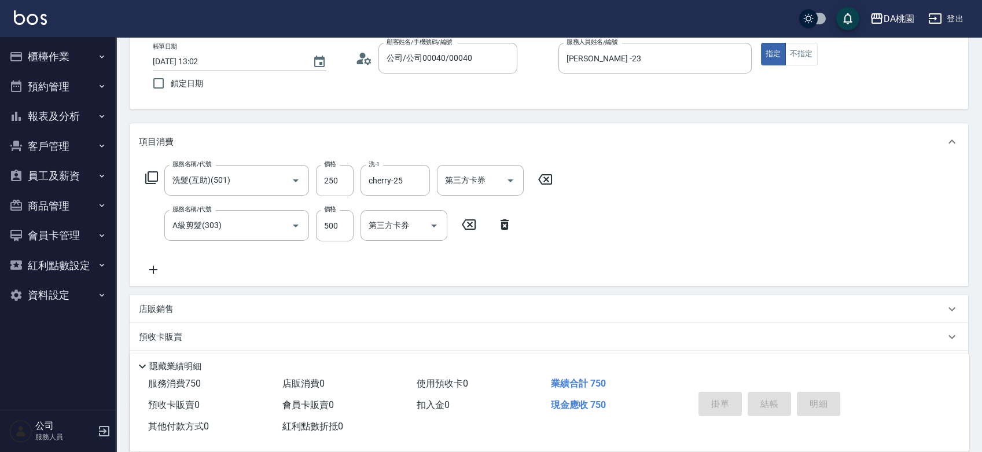
type input "2025/08/25 13:03"
type input "0"
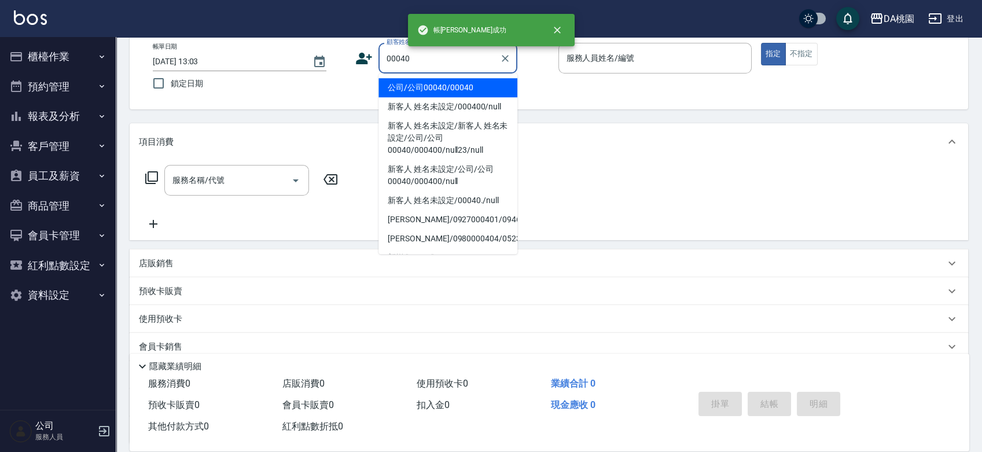
type input "公司/公司00040/00040"
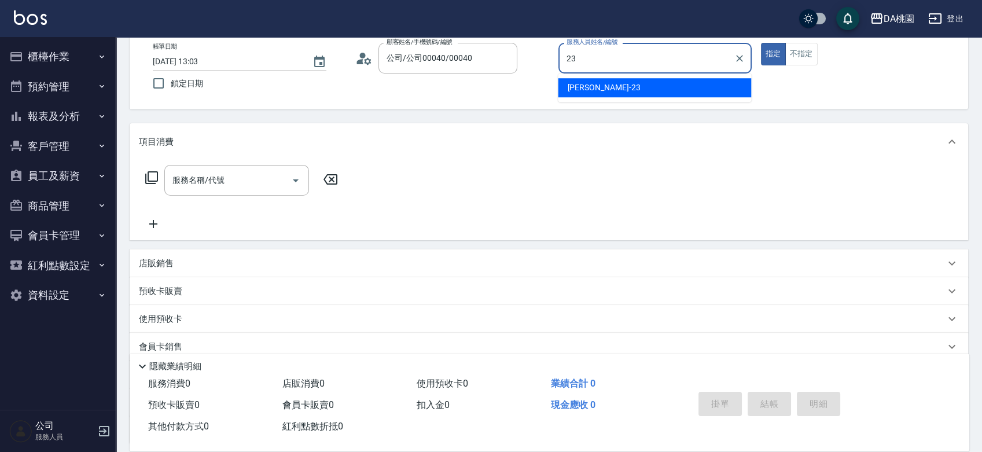
type input "[PERSON_NAME] -23"
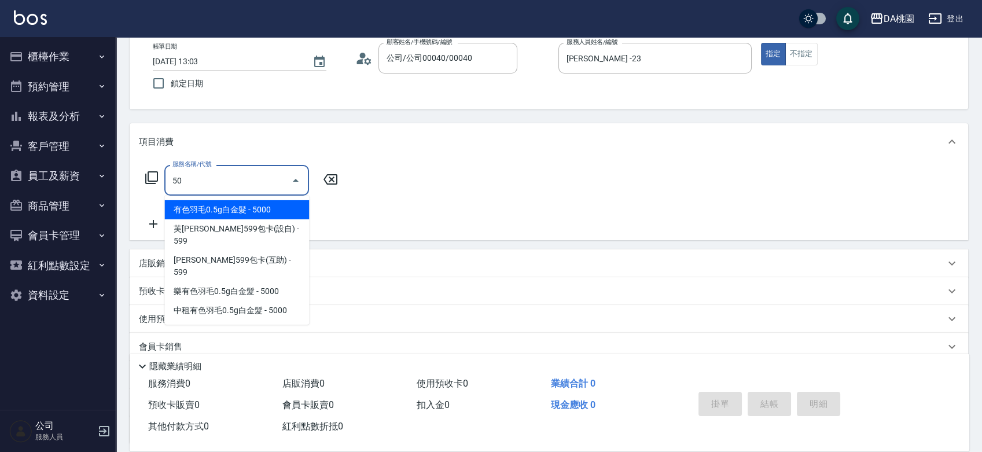
type input "500"
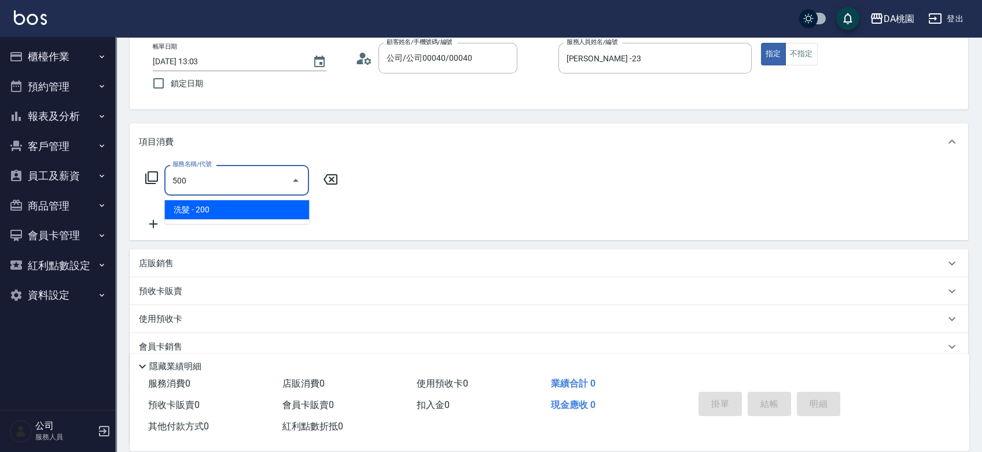
type input "20"
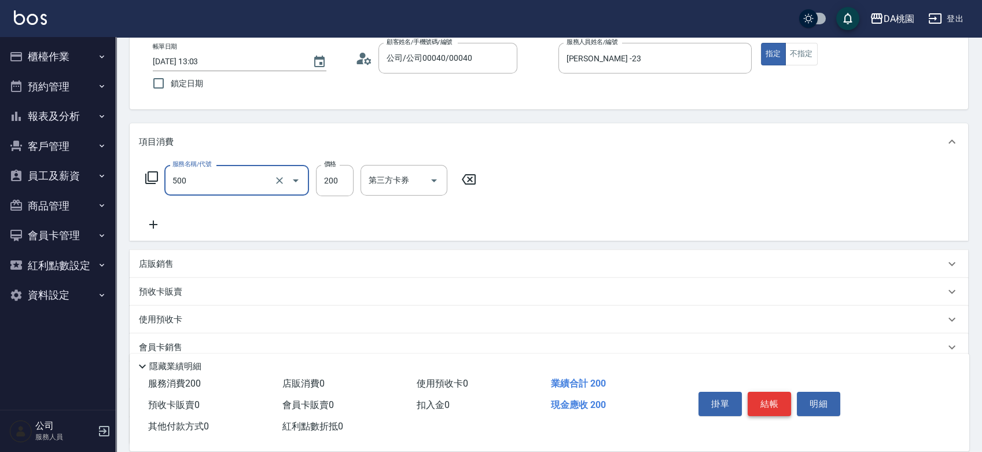
type input "洗髮(500)"
type input "0"
type input "25"
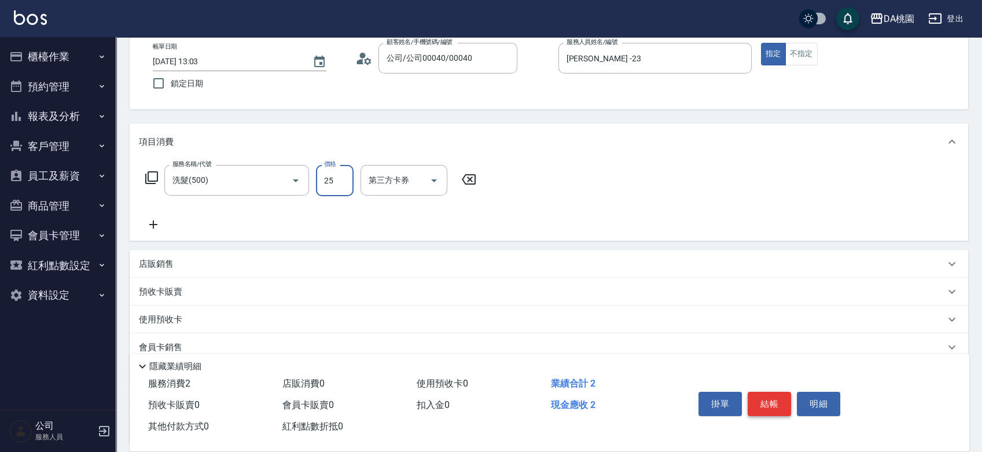
type input "20"
type input "250"
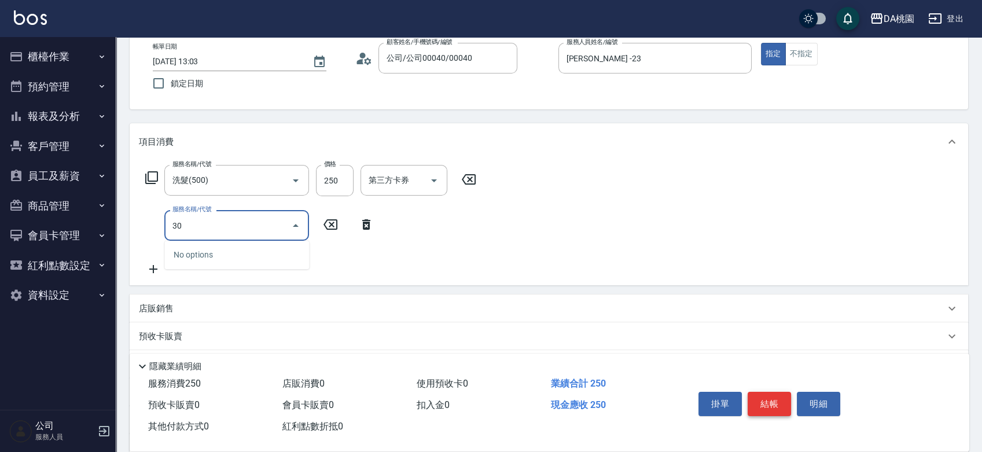
type input "303"
type input "50"
type input "A級剪髮(303)"
type input "5"
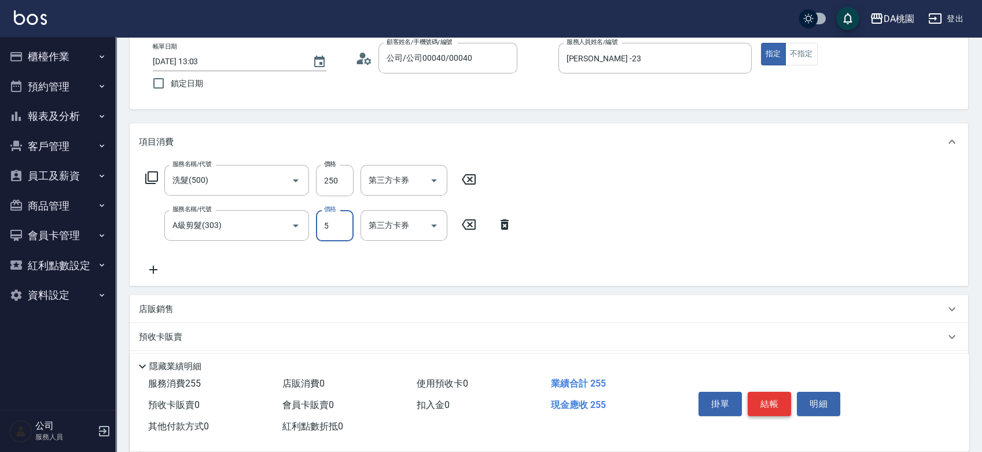
type input "20"
type input "50"
type input "70"
type input "500"
click at [538, 305] on div "店販銷售" at bounding box center [542, 309] width 806 height 12
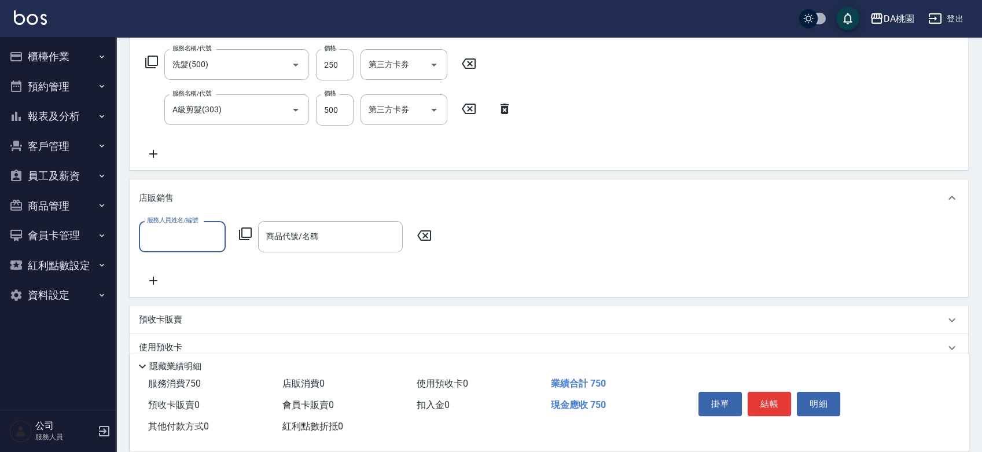
scroll to position [193, 0]
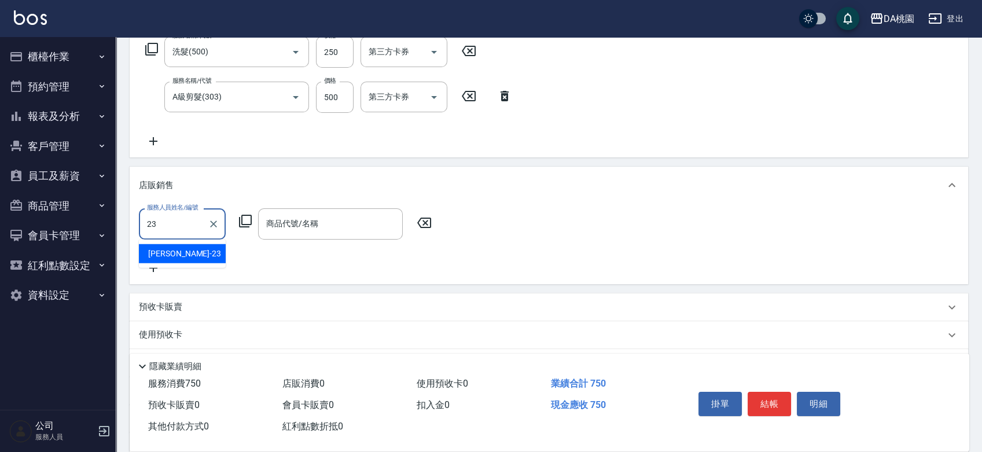
type input "[PERSON_NAME] -23"
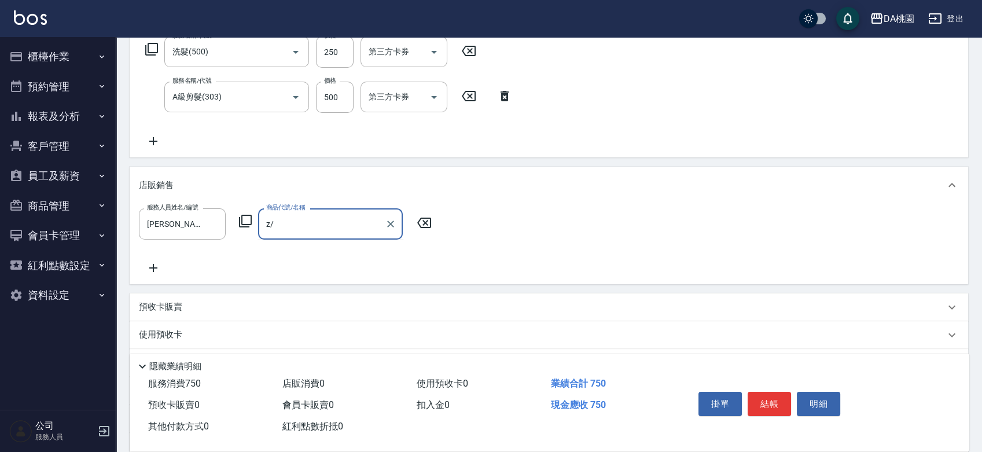
type input "z"
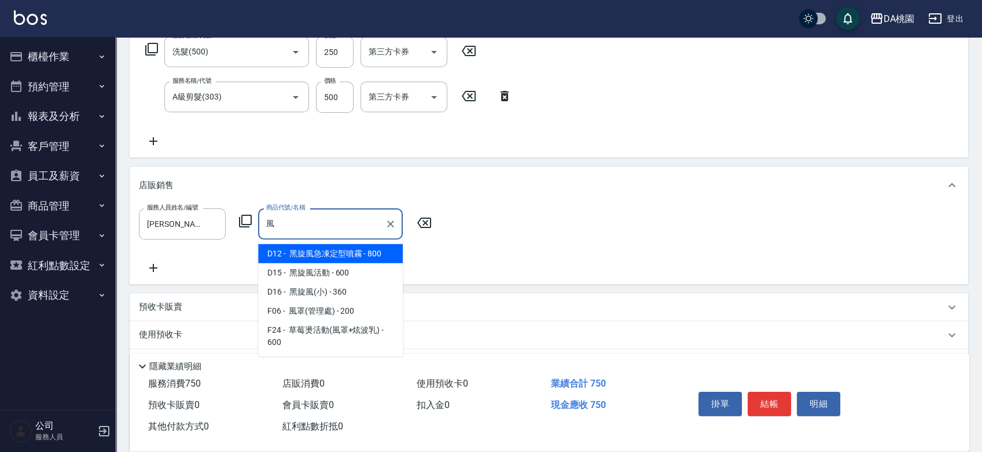
type input "蜂"
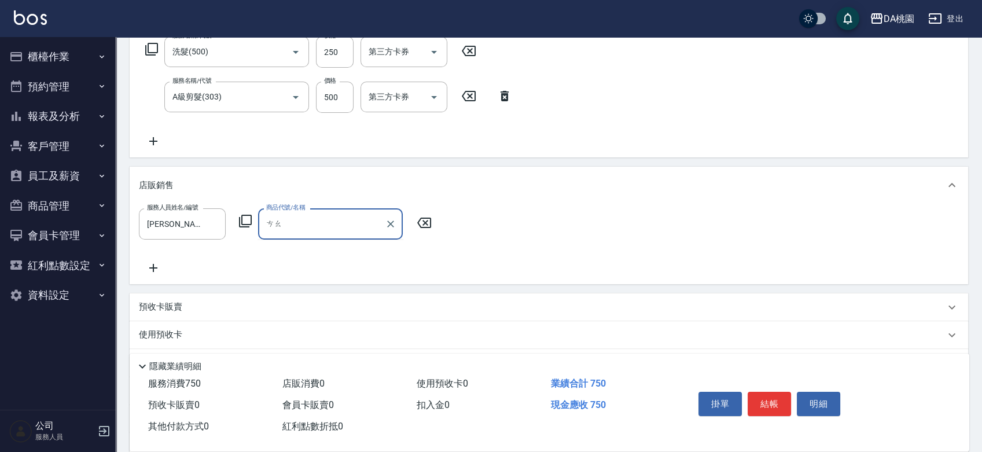
type input "曹"
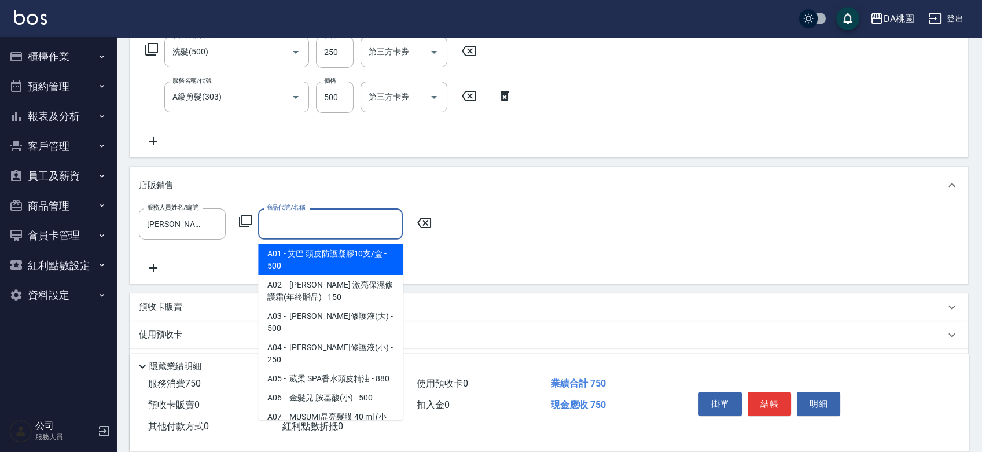
type input "ㄔ"
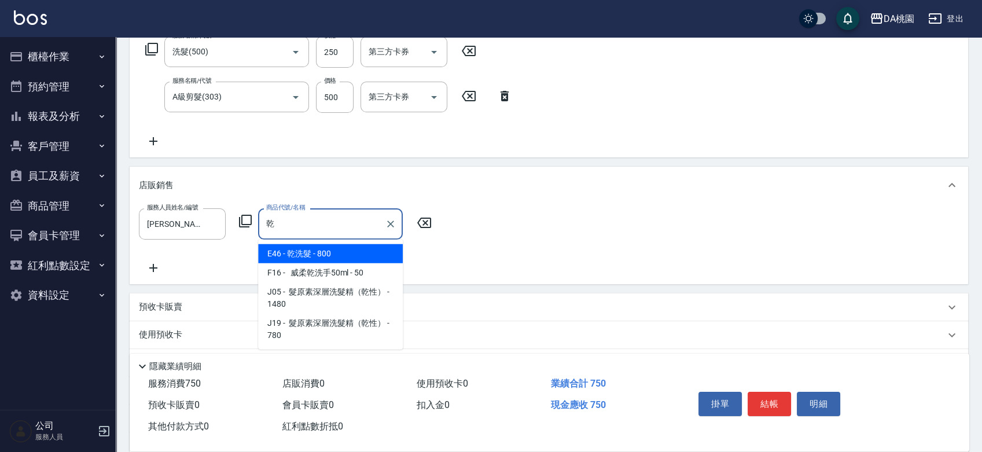
type input "乾洗髮"
type input "150"
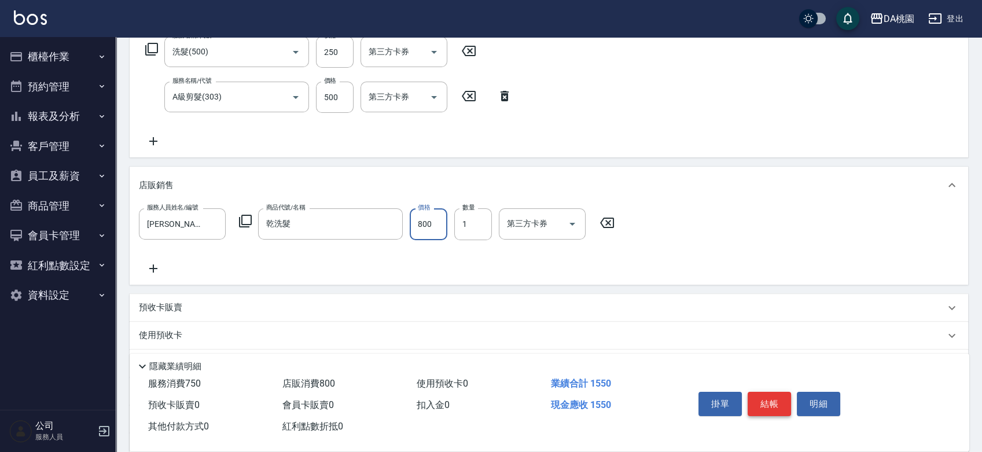
click at [773, 398] on button "結帳" at bounding box center [768, 404] width 43 height 24
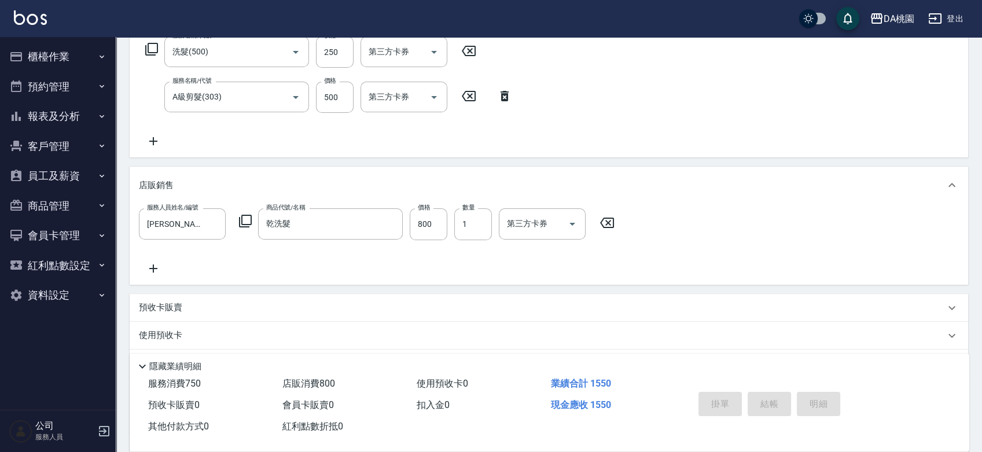
type input "2025/08/25 13:04"
type input "0"
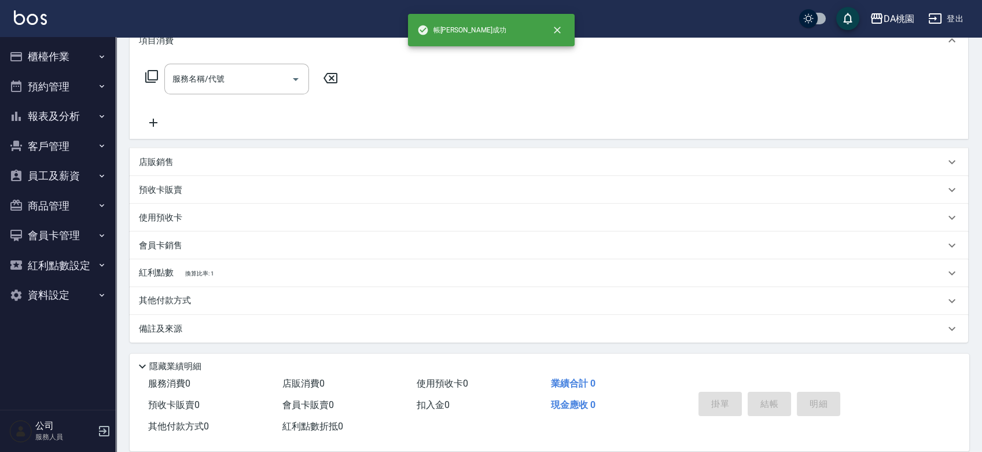
scroll to position [0, 0]
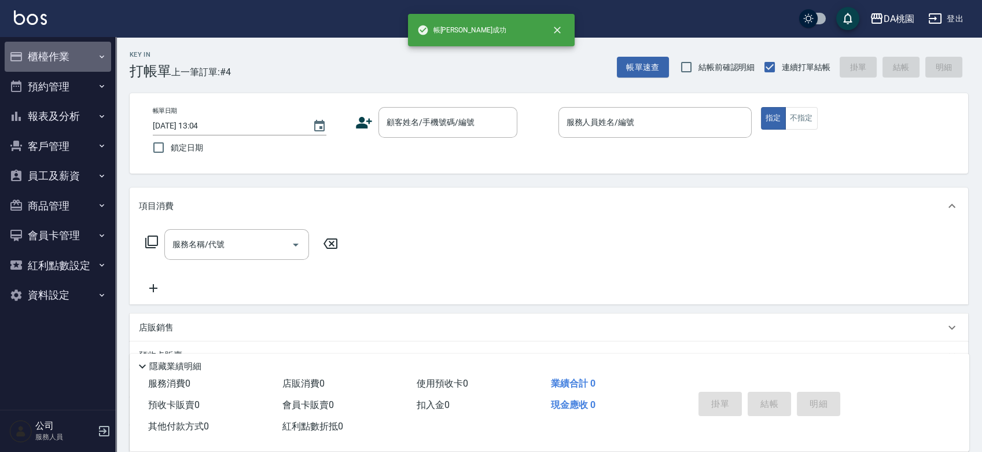
click at [62, 57] on button "櫃檯作業" at bounding box center [58, 57] width 106 height 30
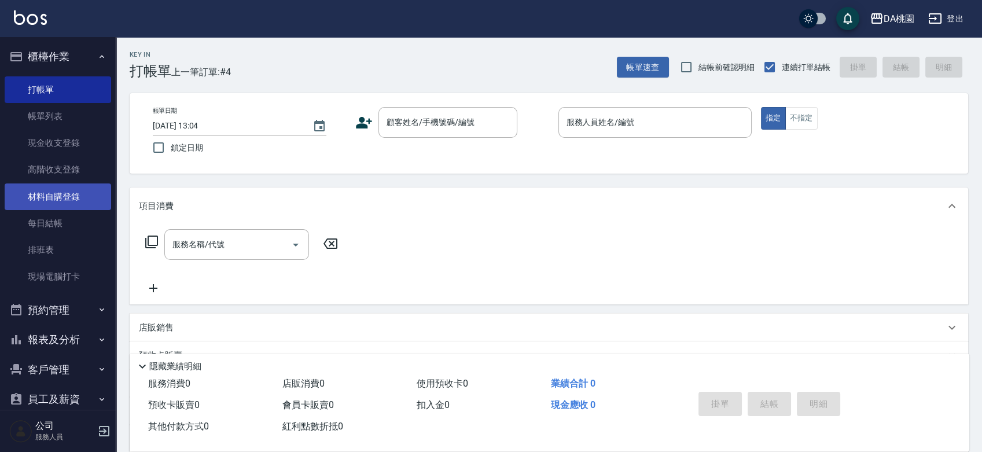
click at [68, 202] on link "材料自購登錄" at bounding box center [58, 196] width 106 height 27
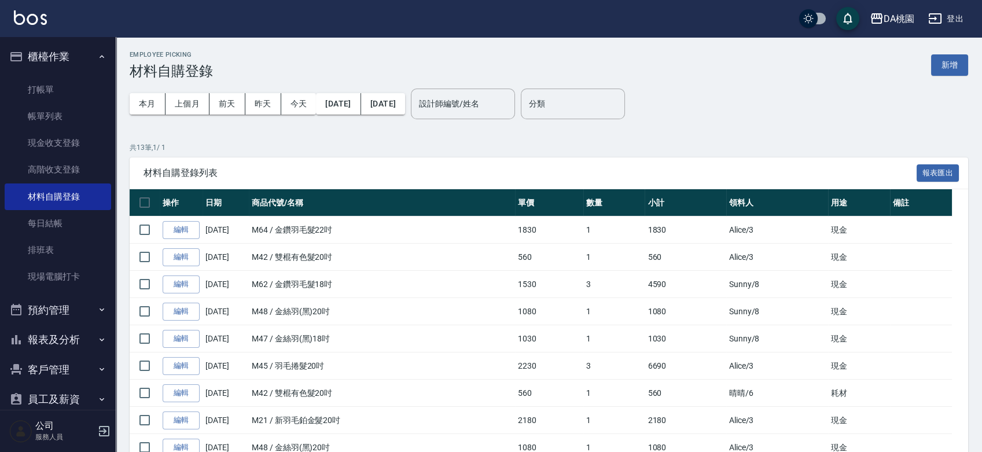
click at [954, 68] on button "新增" at bounding box center [949, 64] width 37 height 21
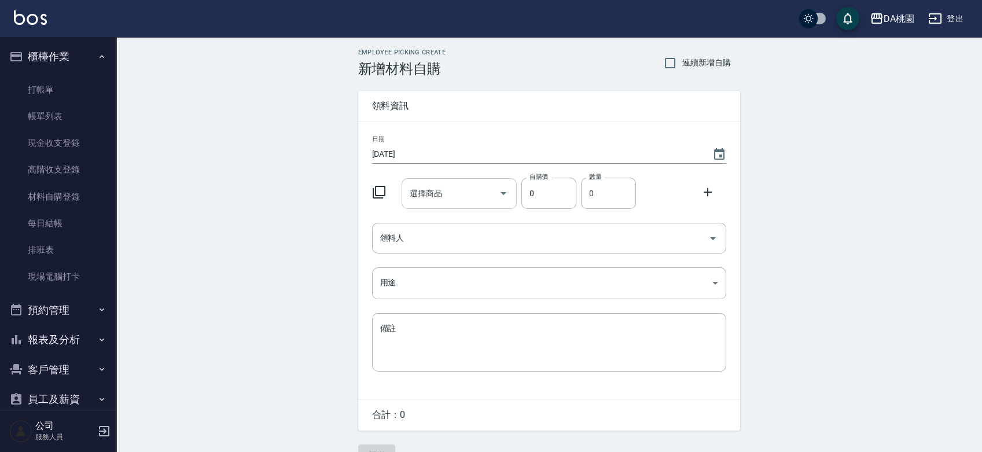
click at [462, 202] on input "選擇商品" at bounding box center [450, 193] width 87 height 20
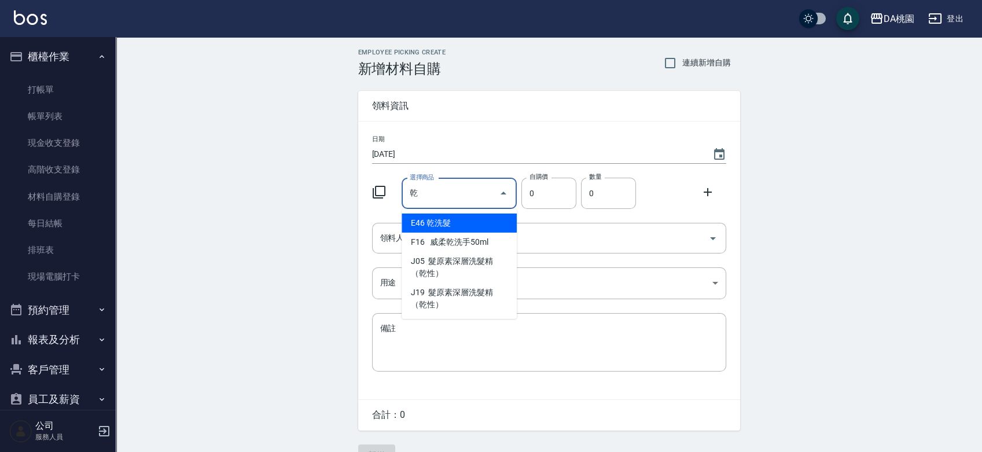
type input "乾洗髮"
type input "360"
type input "1"
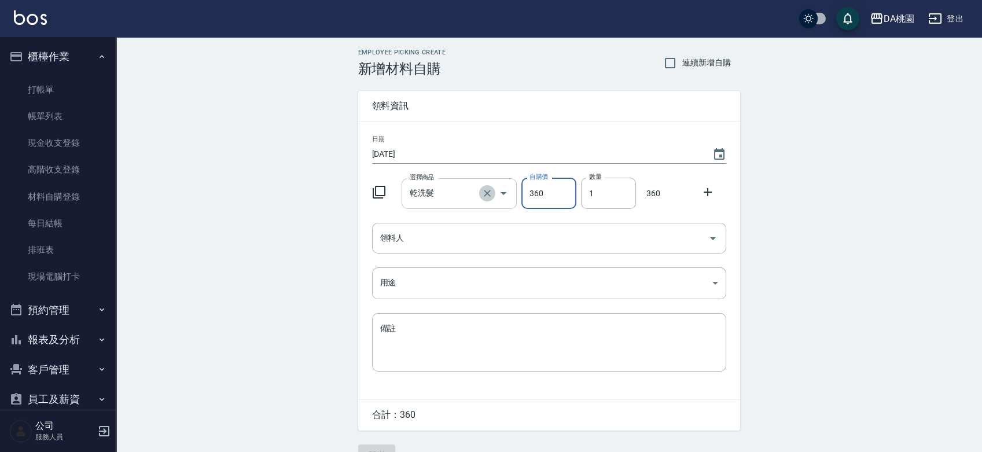
click at [489, 191] on icon "Clear" at bounding box center [487, 193] width 7 height 7
type input "0"
click at [278, 166] on div "Employee Picking Create 新增材料自購 連續新增自購 領料資訊 日期 2025/08/25 選擇商品 選擇商品 自購價 0 自購價 數量…" at bounding box center [549, 257] width 866 height 440
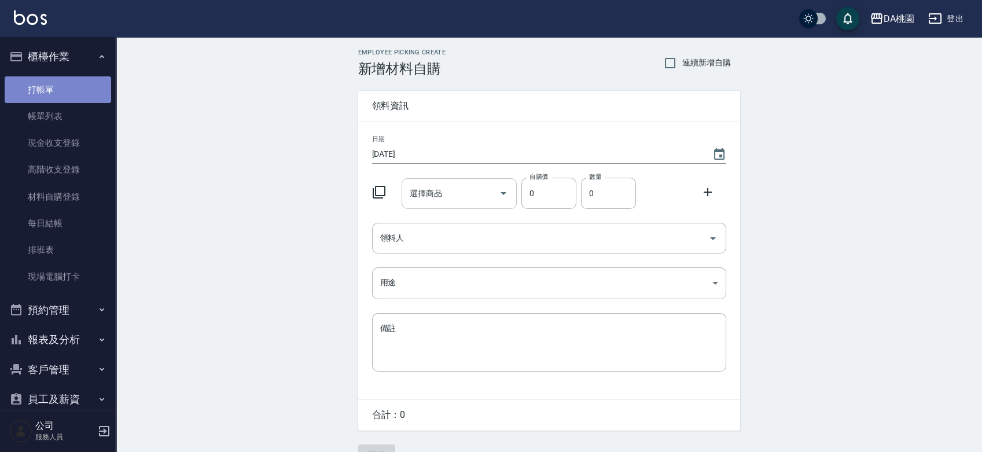
click at [63, 81] on link "打帳單" at bounding box center [58, 89] width 106 height 27
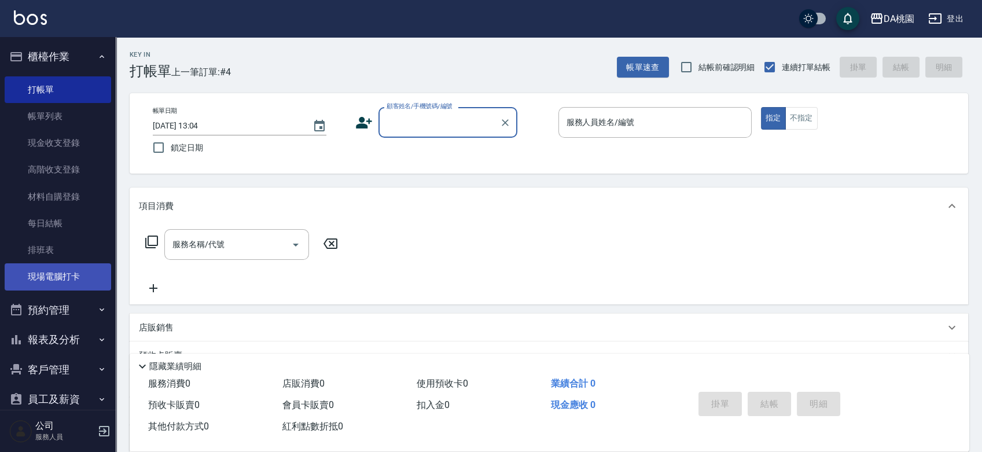
scroll to position [137, 0]
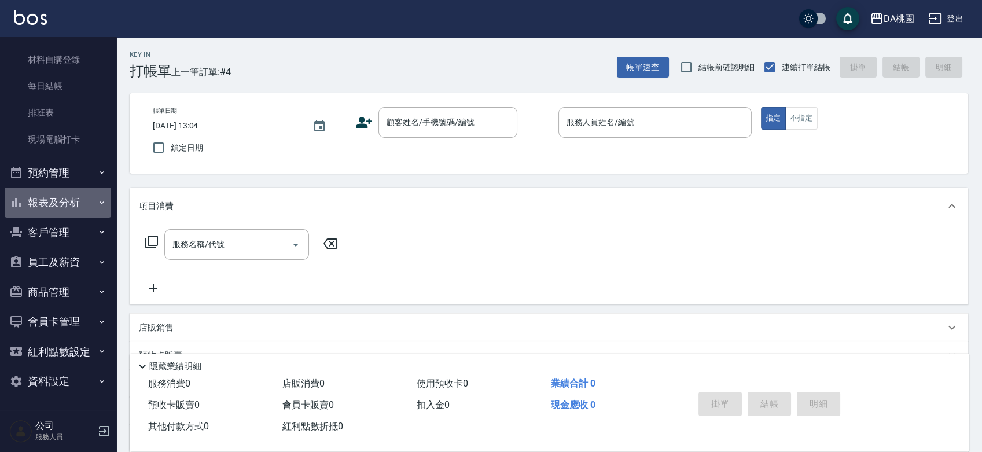
click at [68, 198] on button "報表及分析" at bounding box center [58, 202] width 106 height 30
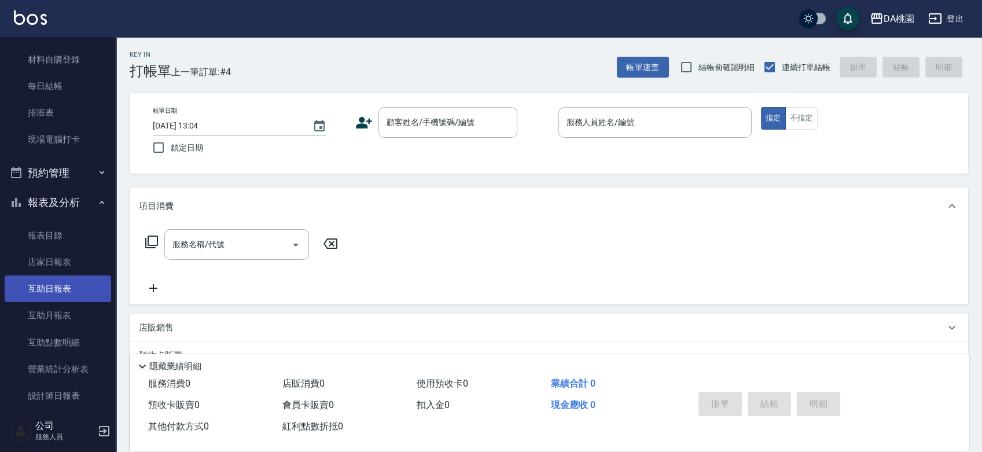
scroll to position [521, 0]
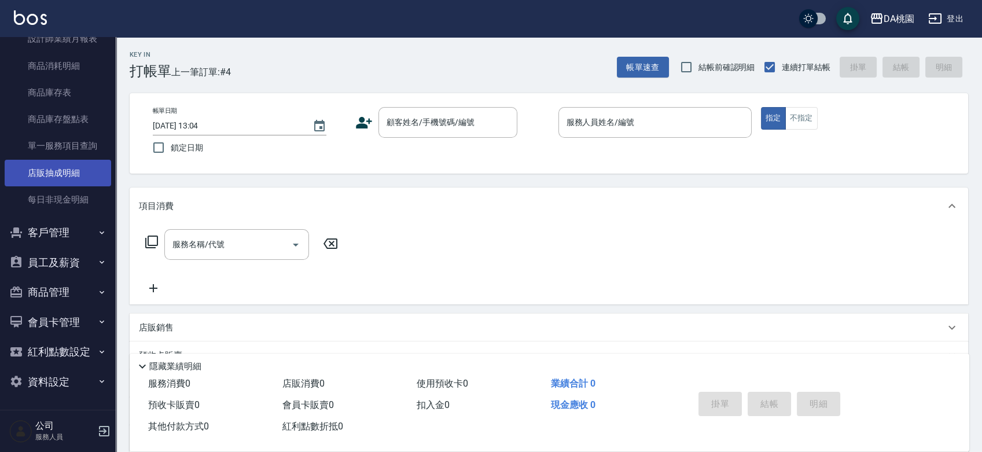
click at [84, 176] on link "店販抽成明細" at bounding box center [58, 173] width 106 height 27
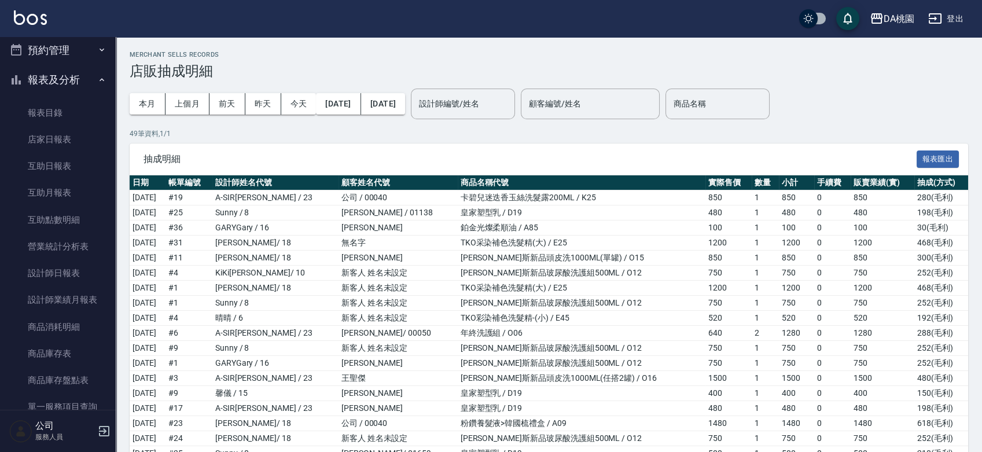
scroll to position [6, 0]
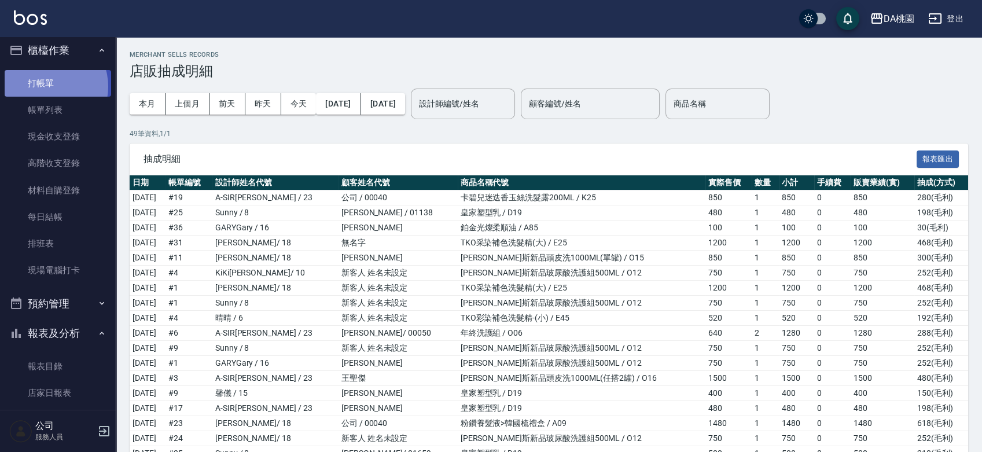
click at [47, 86] on link "打帳單" at bounding box center [58, 83] width 106 height 27
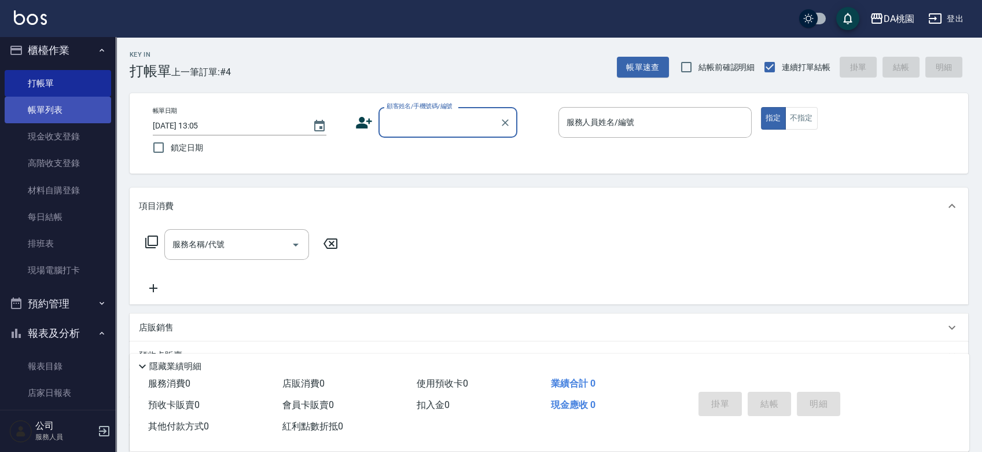
click at [52, 111] on link "帳單列表" at bounding box center [58, 110] width 106 height 27
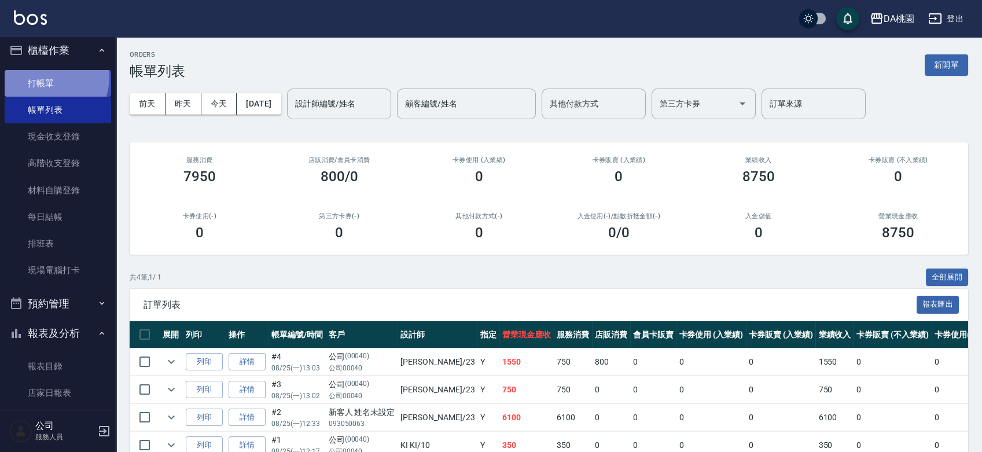
click at [47, 77] on link "打帳單" at bounding box center [58, 83] width 106 height 27
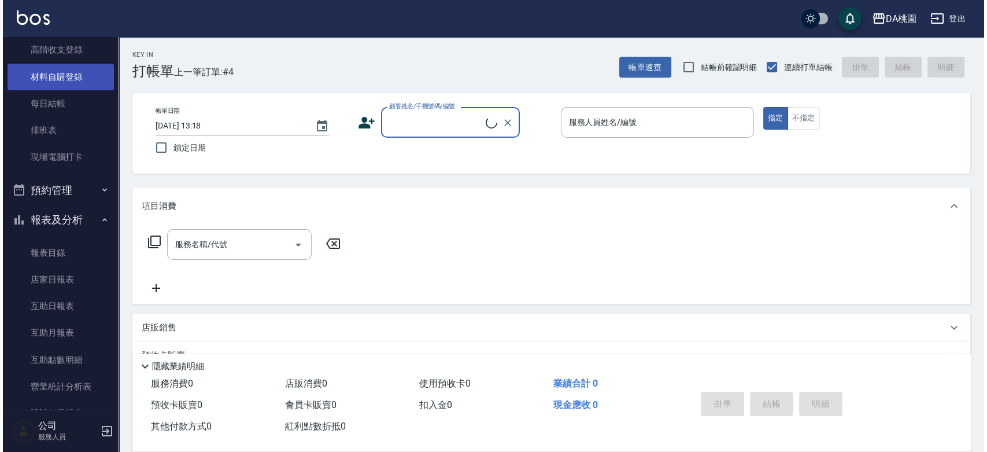
scroll to position [135, 0]
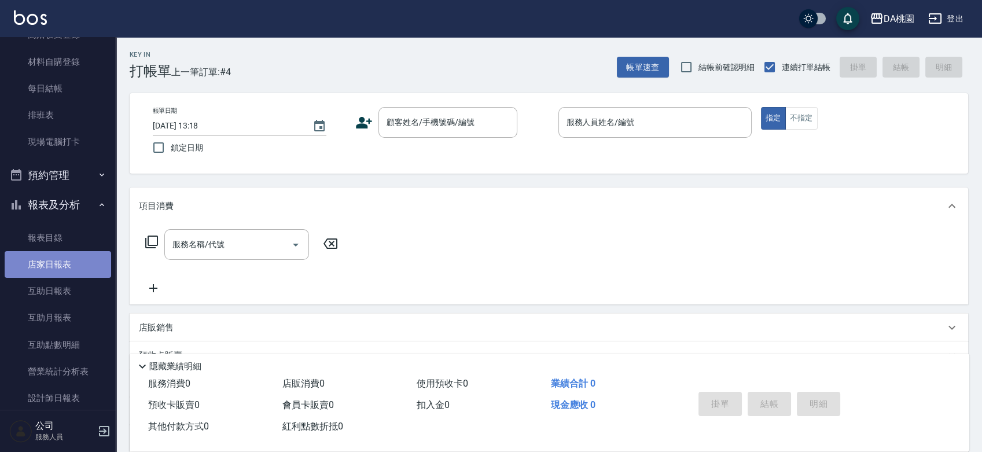
click at [83, 261] on link "店家日報表" at bounding box center [58, 264] width 106 height 27
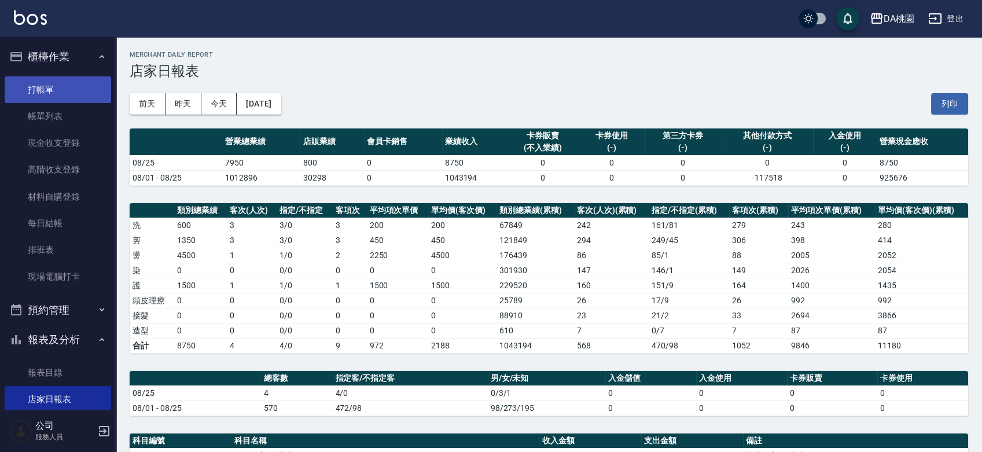
click at [46, 83] on link "打帳單" at bounding box center [58, 89] width 106 height 27
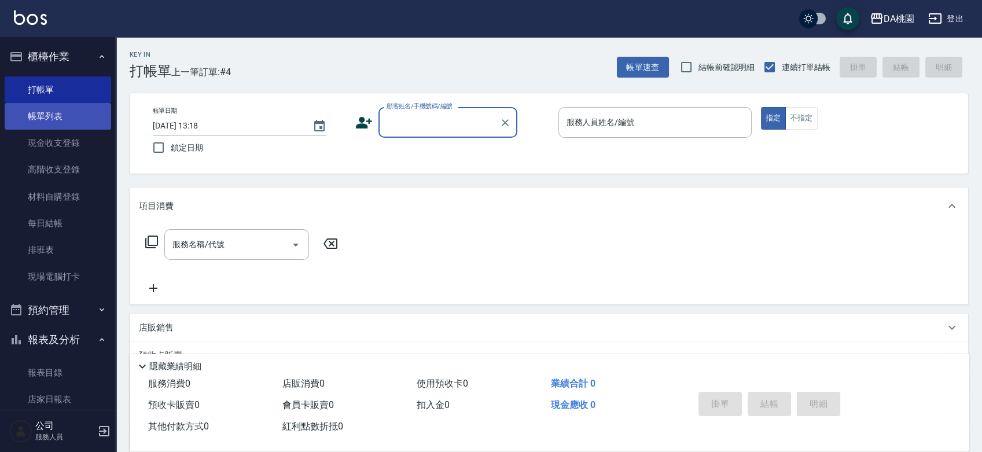
click at [68, 122] on link "帳單列表" at bounding box center [58, 116] width 106 height 27
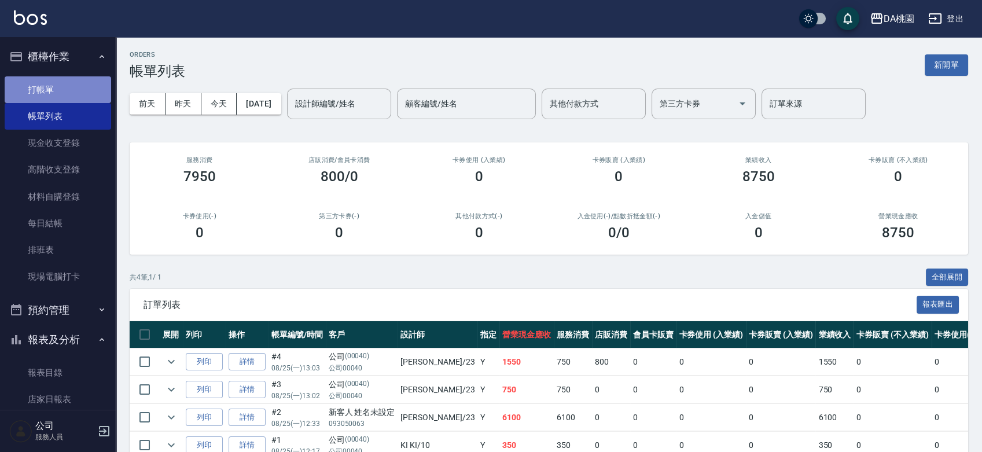
click at [71, 84] on link "打帳單" at bounding box center [58, 89] width 106 height 27
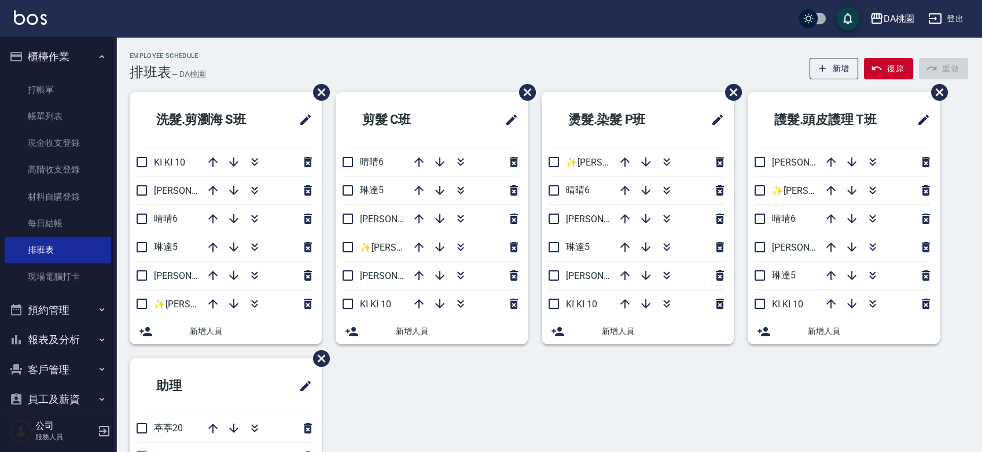
click at [447, 64] on div "Employee Schedule 排班表 — DA桃園 新增 復原 重做" at bounding box center [549, 66] width 838 height 28
